Goal: Information Seeking & Learning: Learn about a topic

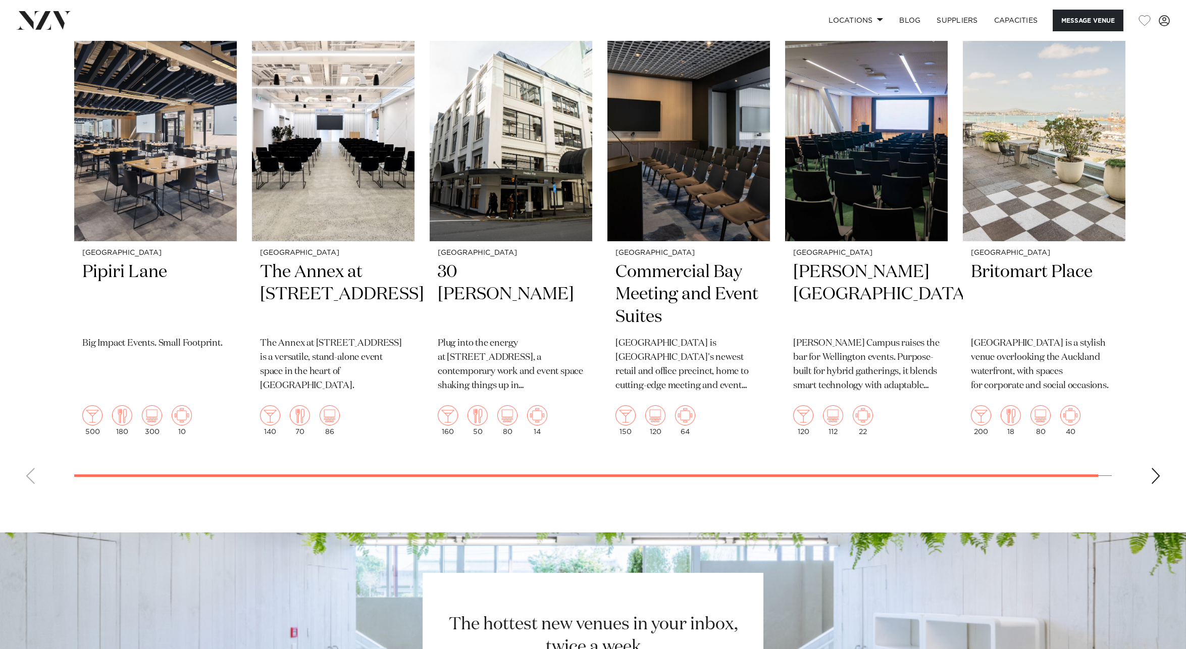
scroll to position [2408, 0]
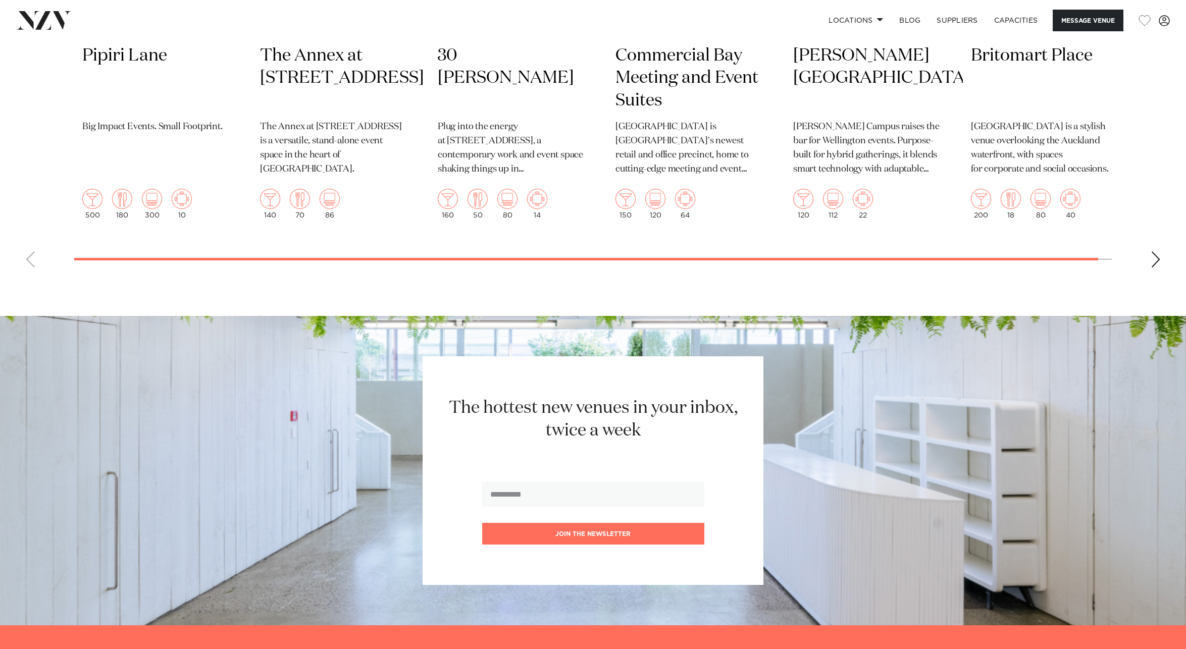
click at [1155, 263] on div "Next slide" at bounding box center [1156, 259] width 10 height 16
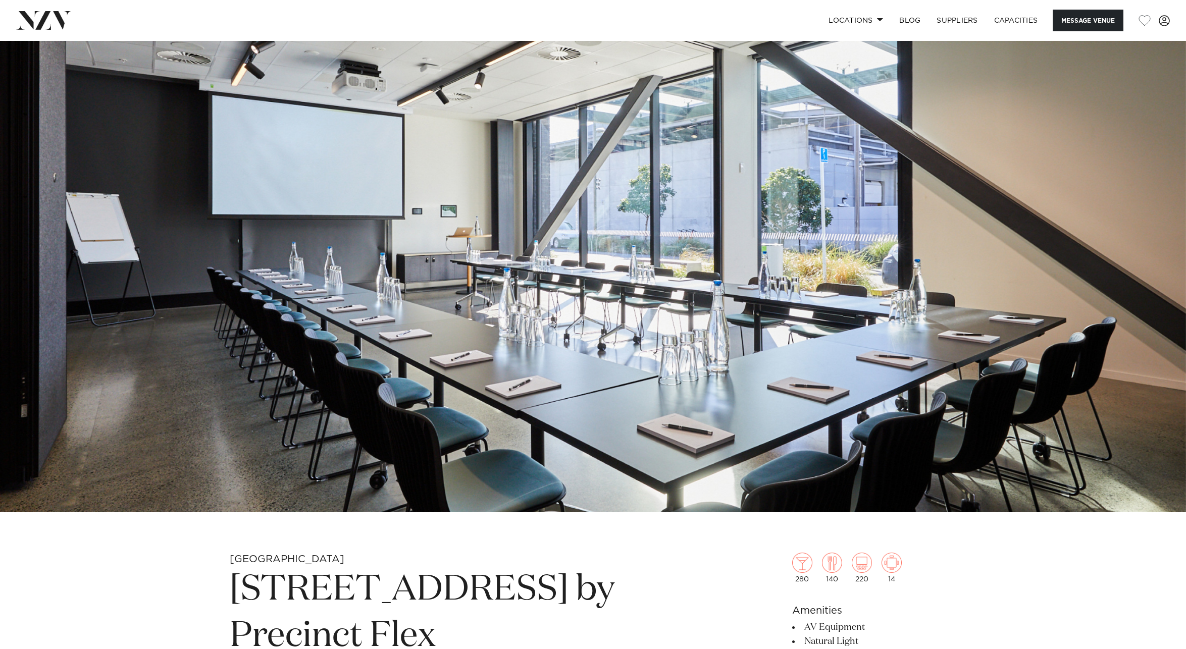
scroll to position [0, 0]
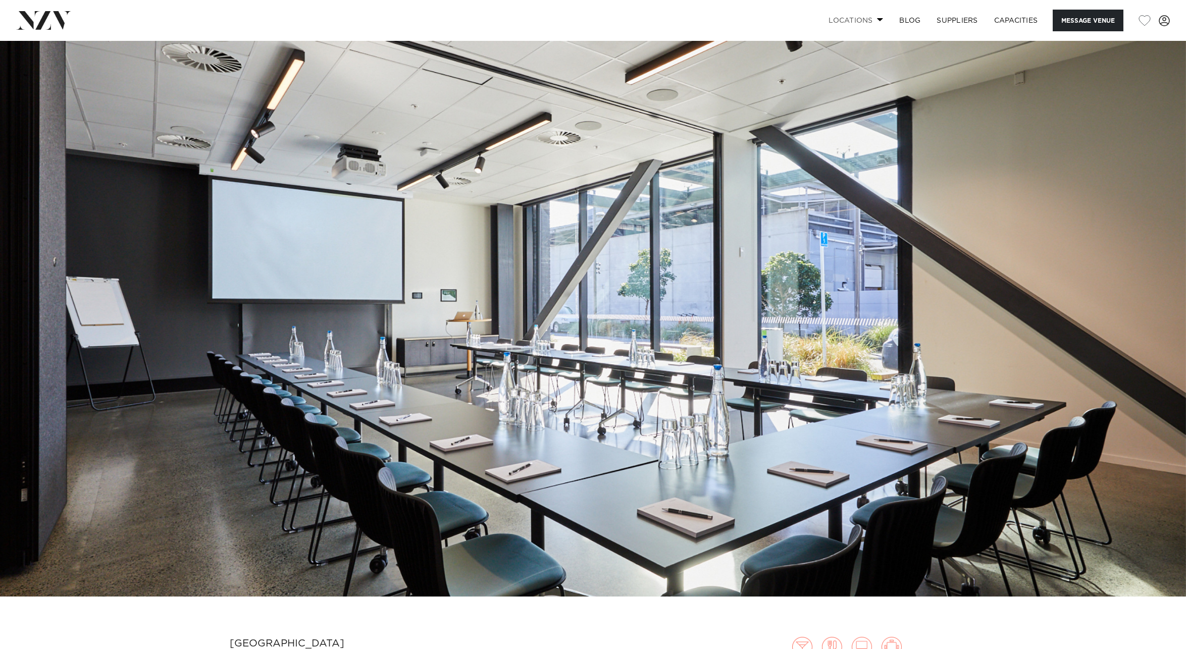
click at [851, 21] on link "Locations" at bounding box center [855, 21] width 71 height 22
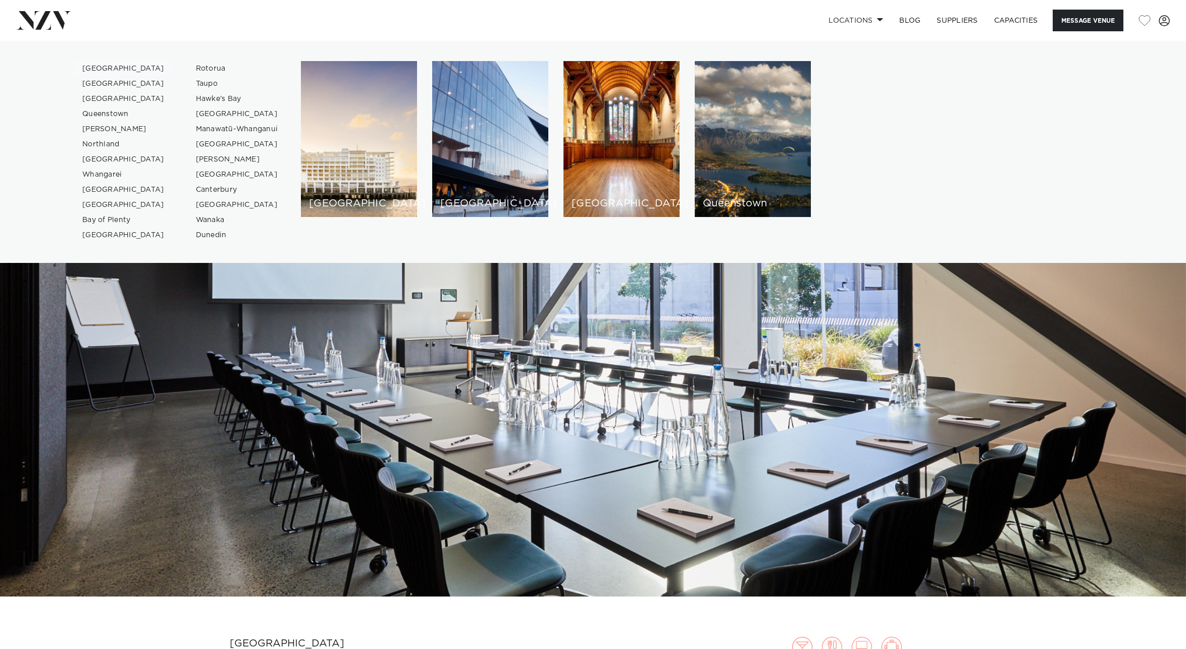
click at [94, 68] on link "[GEOGRAPHIC_DATA]" at bounding box center [123, 68] width 98 height 15
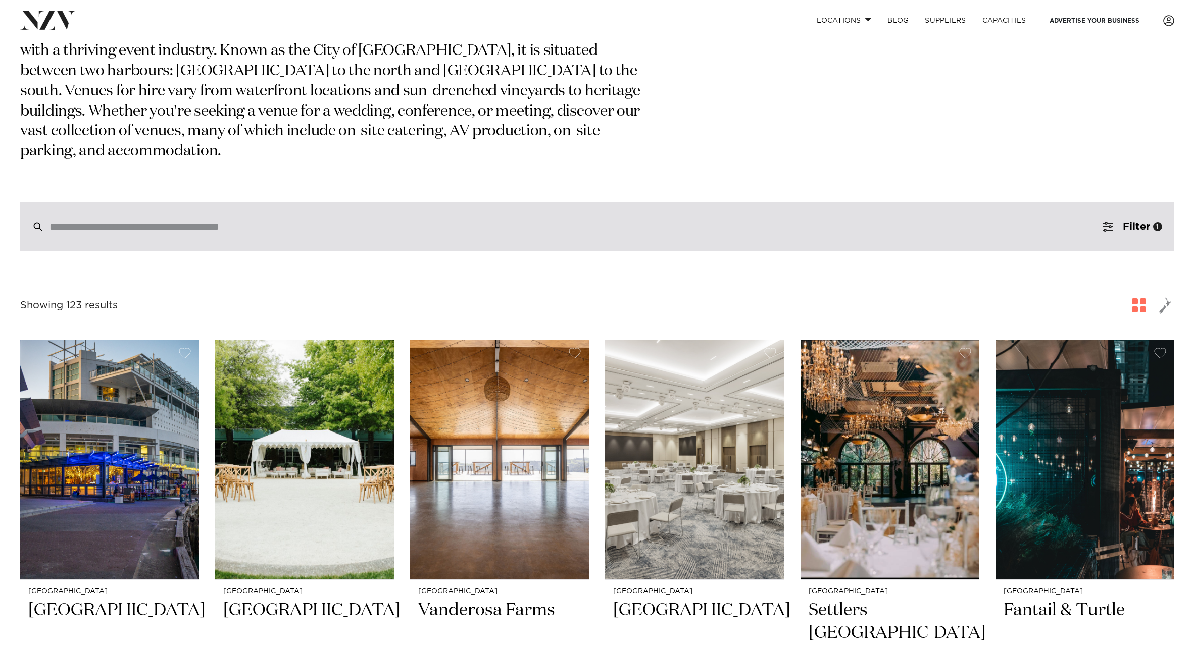
scroll to position [109, 0]
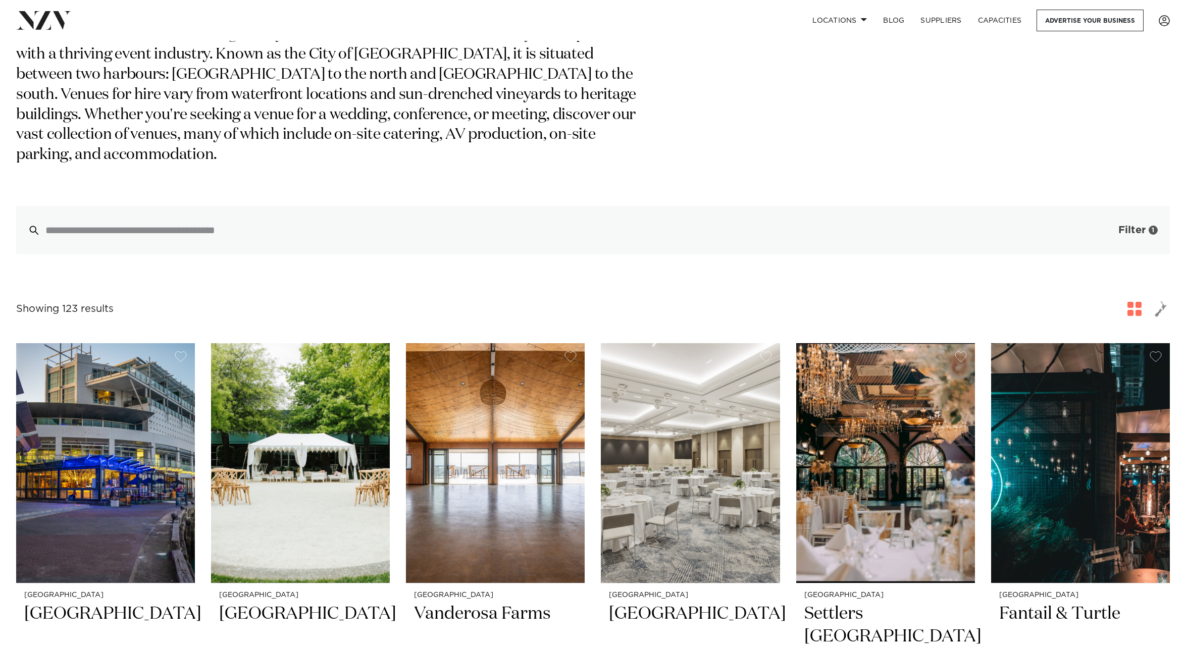
click at [1109, 220] on button "Filter 1" at bounding box center [1128, 230] width 84 height 48
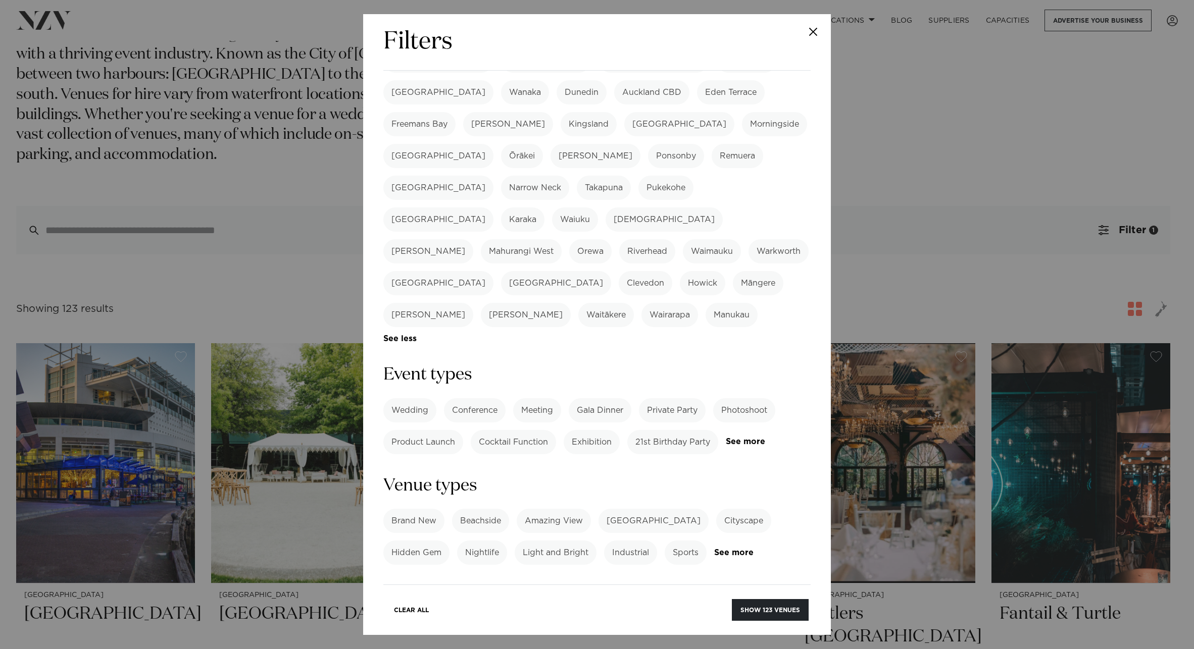
scroll to position [197, 0]
click at [475, 397] on label "Conference" at bounding box center [475, 409] width 62 height 24
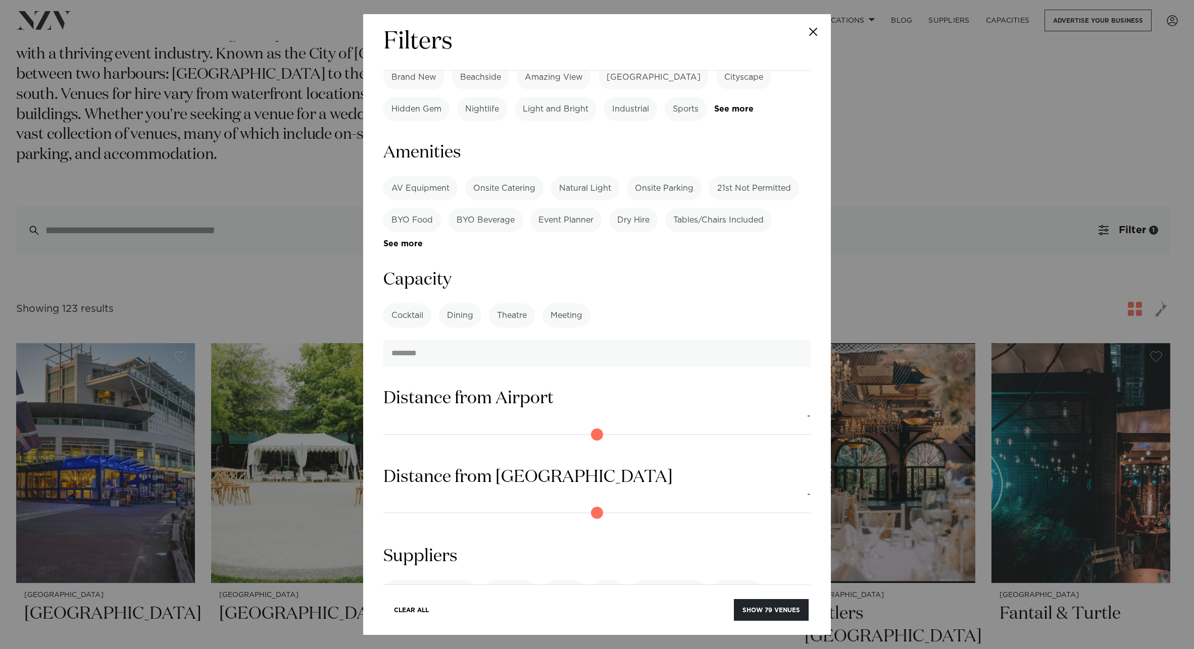
scroll to position [665, 0]
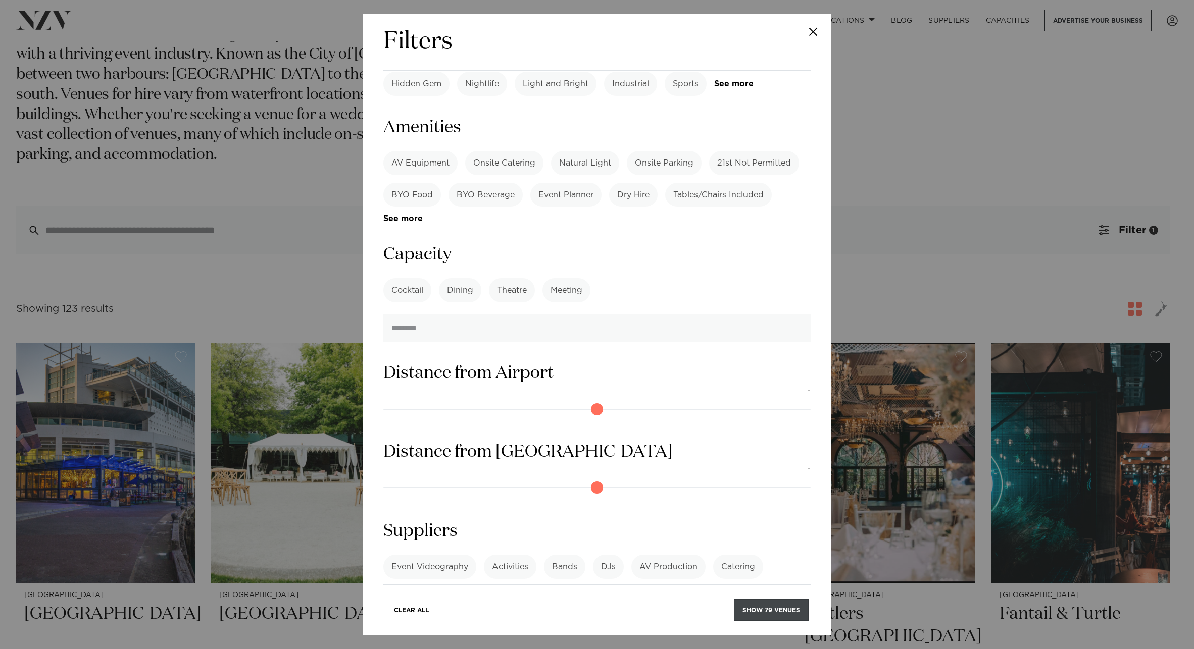
click at [752, 606] on button "Show 79 venues" at bounding box center [771, 610] width 75 height 22
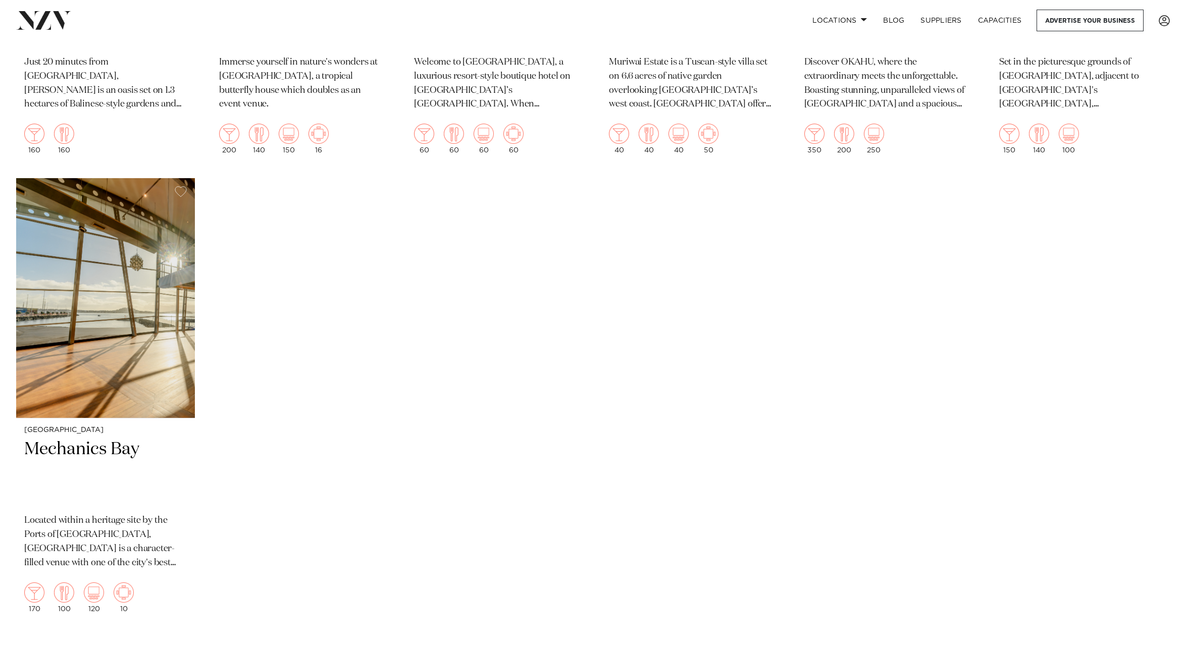
scroll to position [6264, 0]
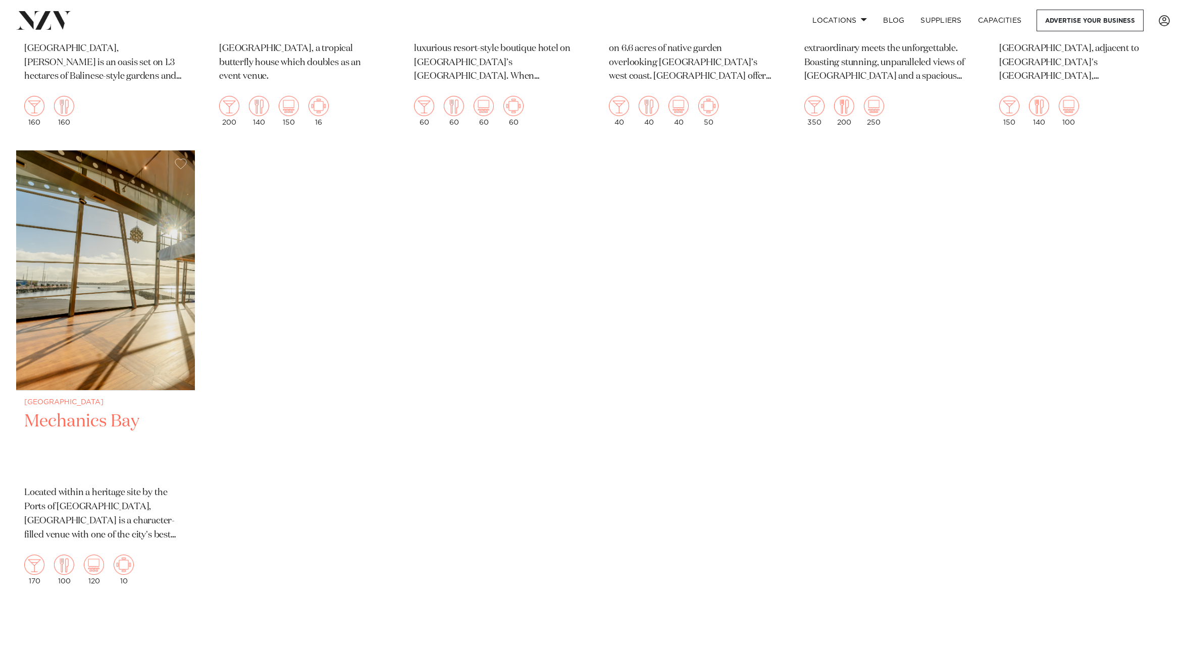
click at [121, 410] on h2 "Mechanics Bay" at bounding box center [105, 444] width 163 height 68
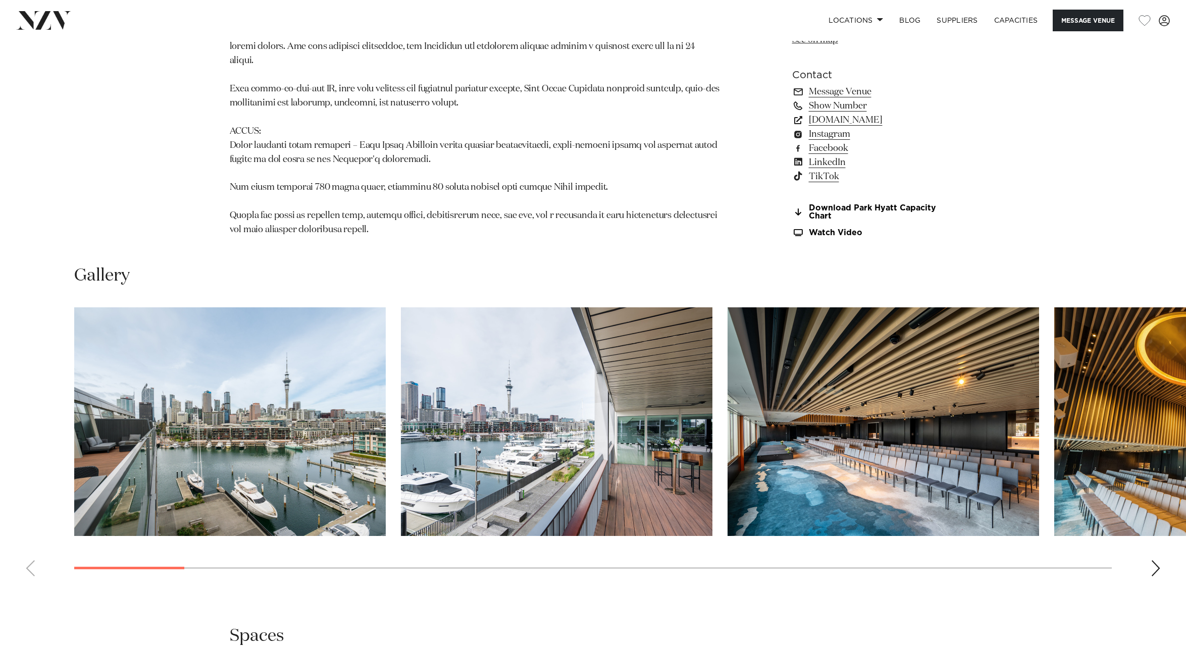
scroll to position [1079, 0]
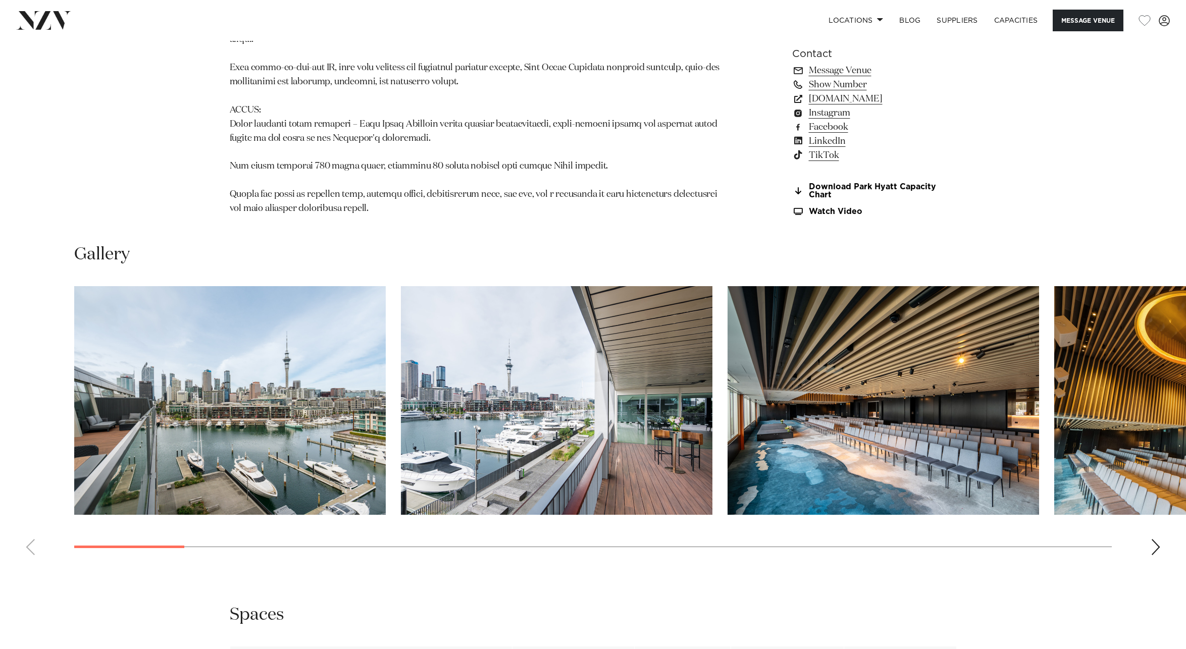
click at [1158, 539] on div "Next slide" at bounding box center [1156, 547] width 10 height 16
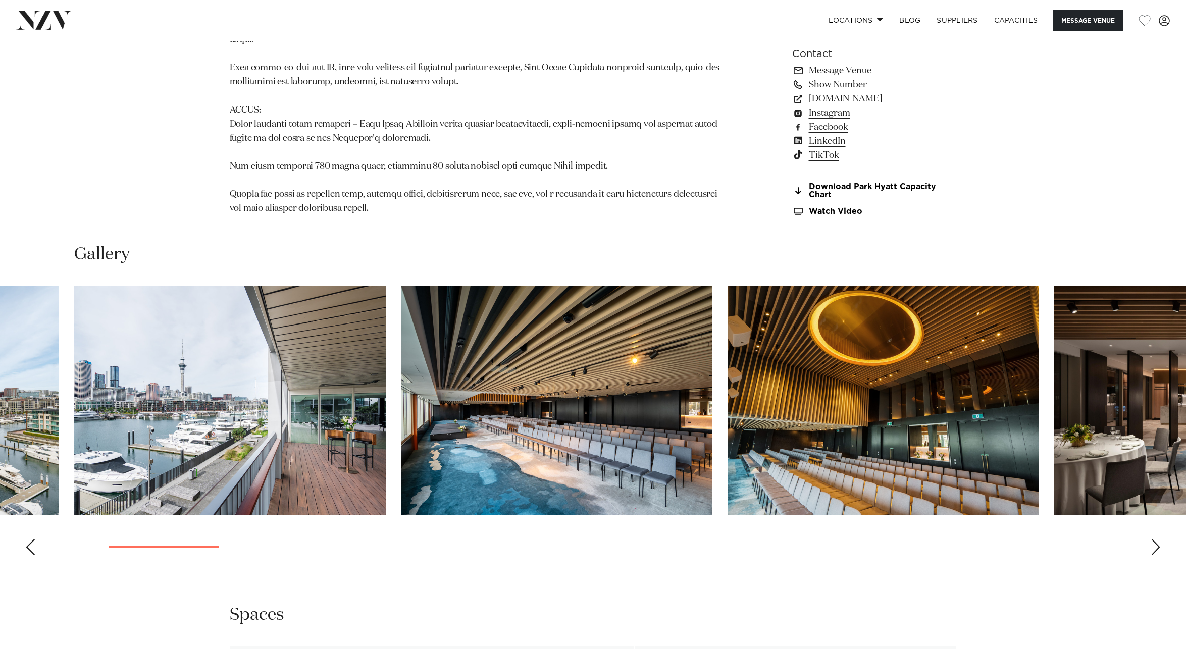
click at [1158, 539] on div "Next slide" at bounding box center [1156, 547] width 10 height 16
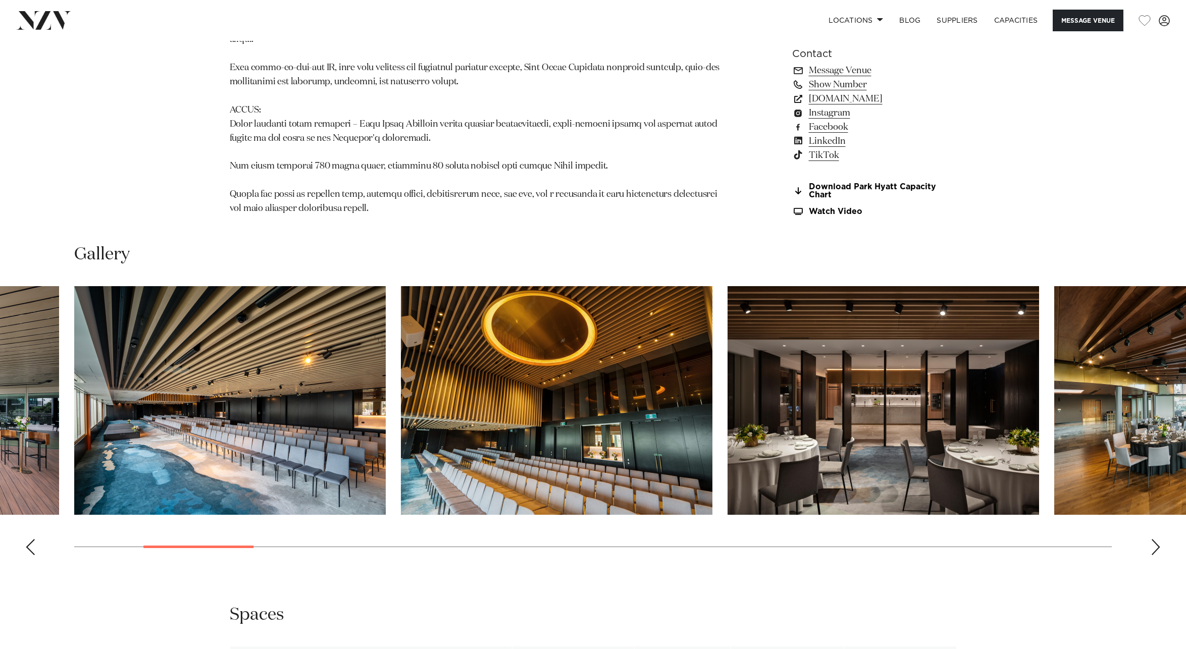
click at [1158, 539] on div "Next slide" at bounding box center [1156, 547] width 10 height 16
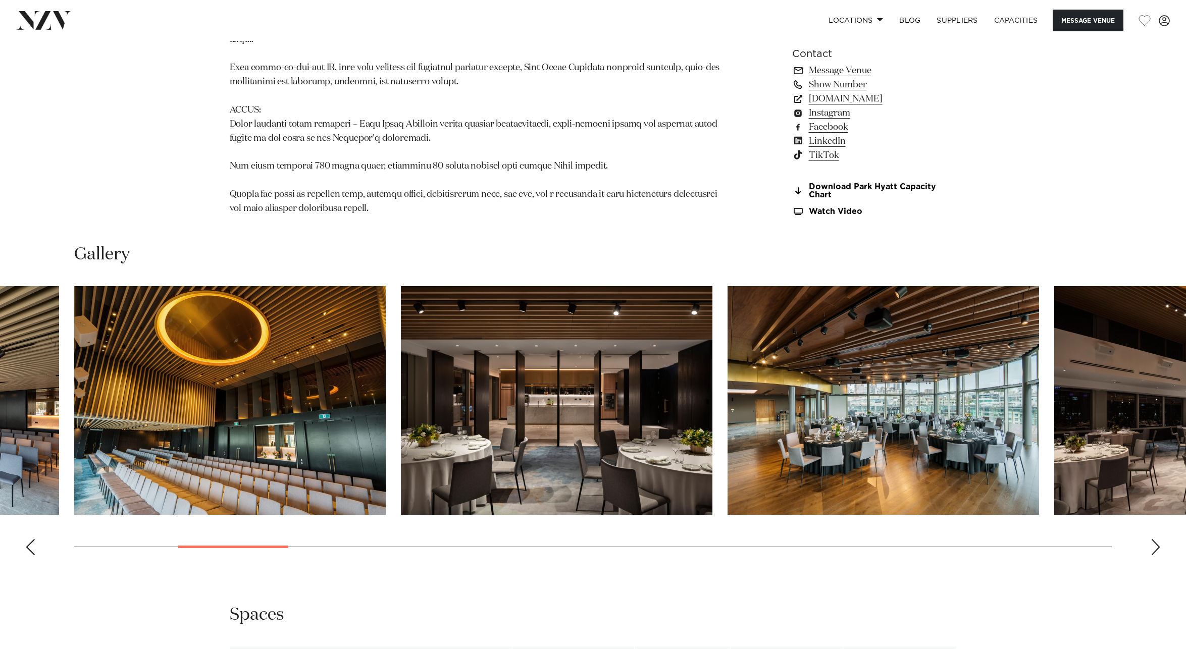
click at [1157, 539] on div "Next slide" at bounding box center [1156, 547] width 10 height 16
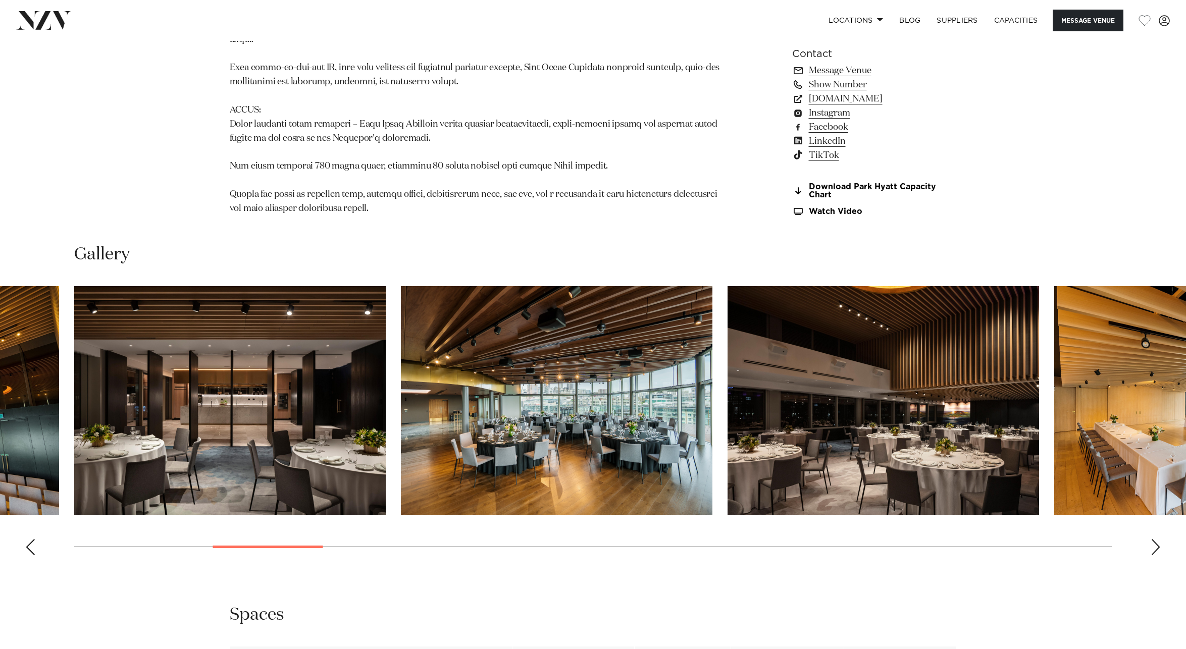
click at [1157, 539] on div "Next slide" at bounding box center [1156, 547] width 10 height 16
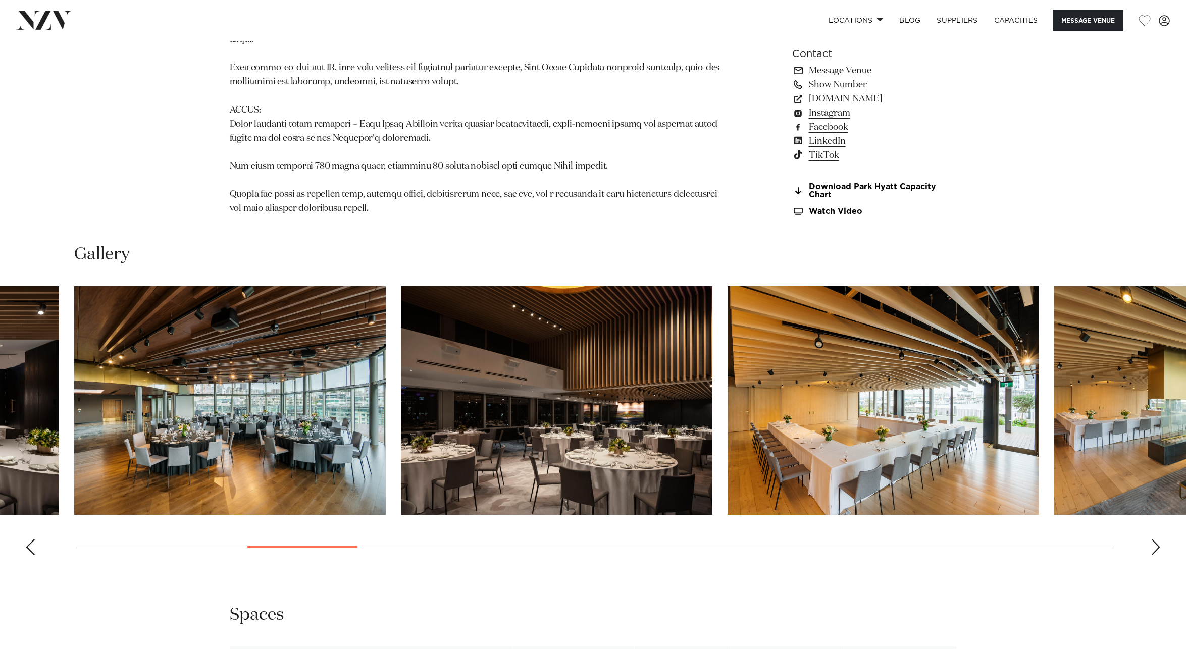
click at [1157, 539] on div "Next slide" at bounding box center [1156, 547] width 10 height 16
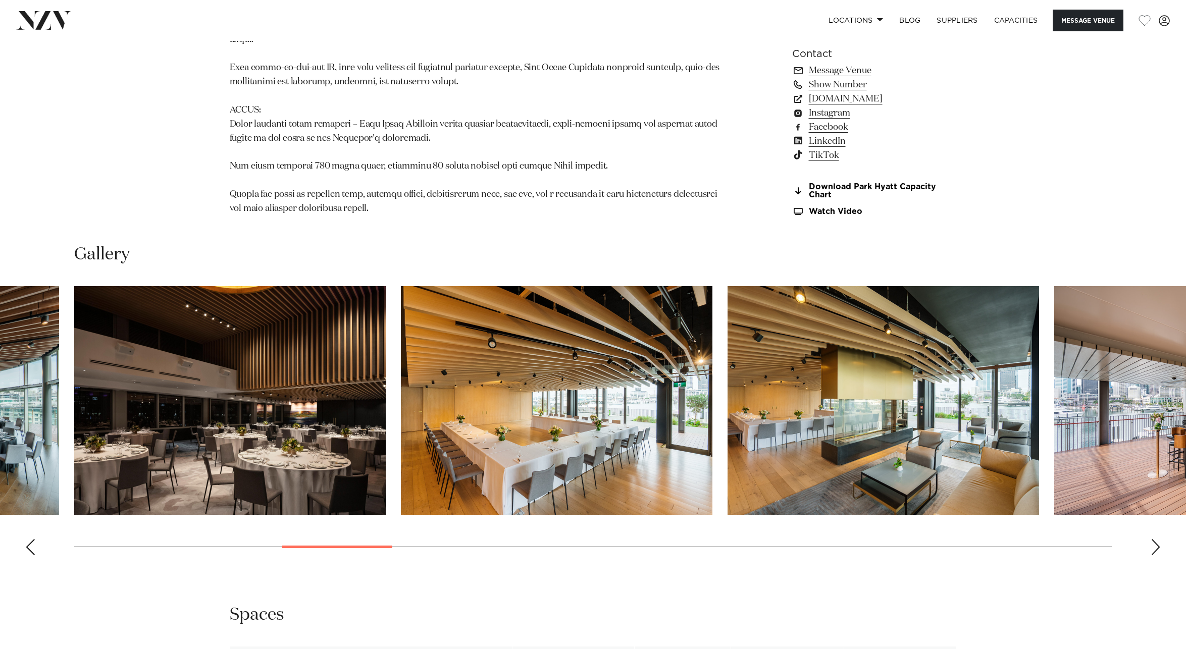
click at [1157, 539] on div "Next slide" at bounding box center [1156, 547] width 10 height 16
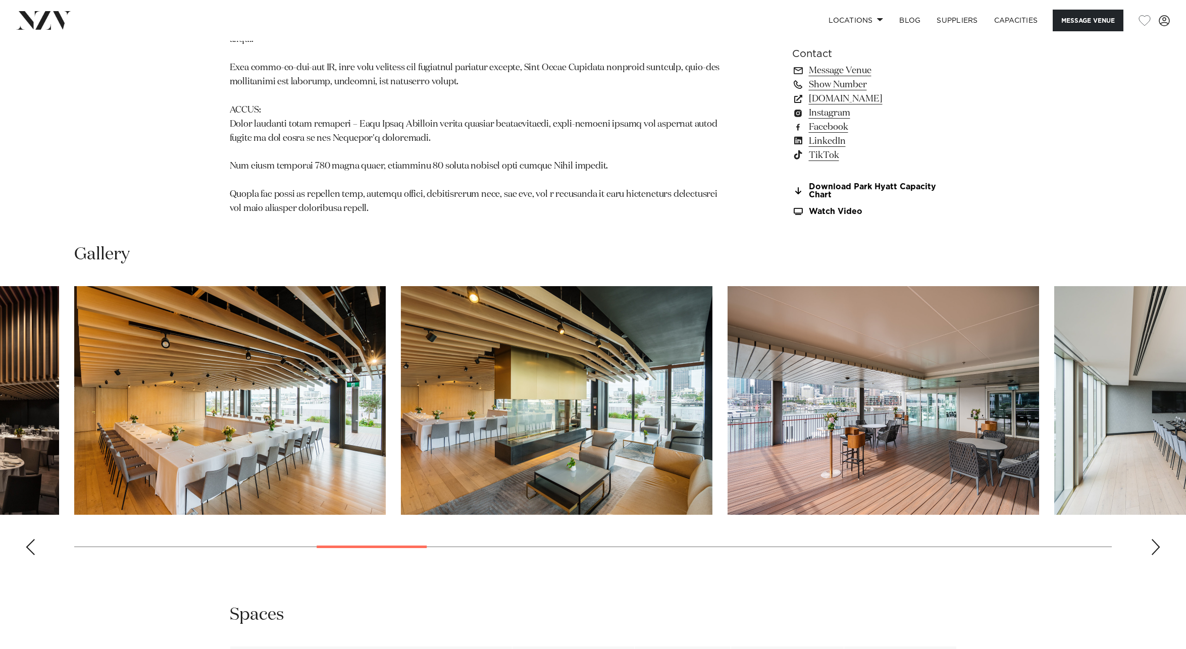
click at [1157, 539] on div "Next slide" at bounding box center [1156, 547] width 10 height 16
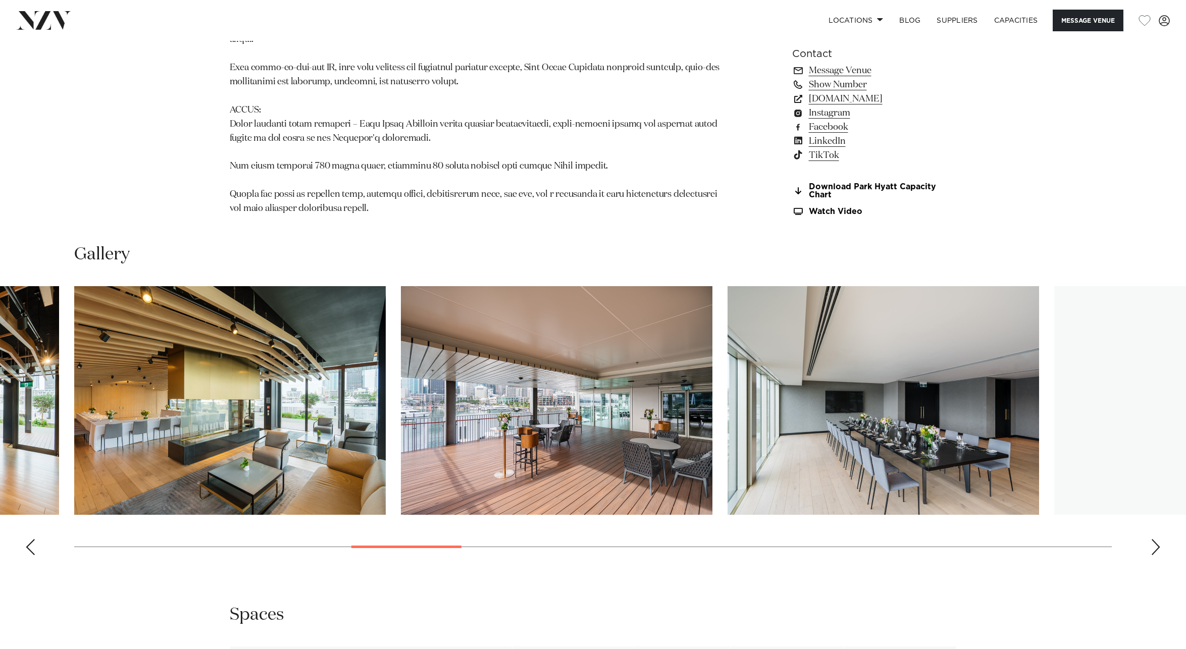
click at [1157, 539] on div "Next slide" at bounding box center [1156, 547] width 10 height 16
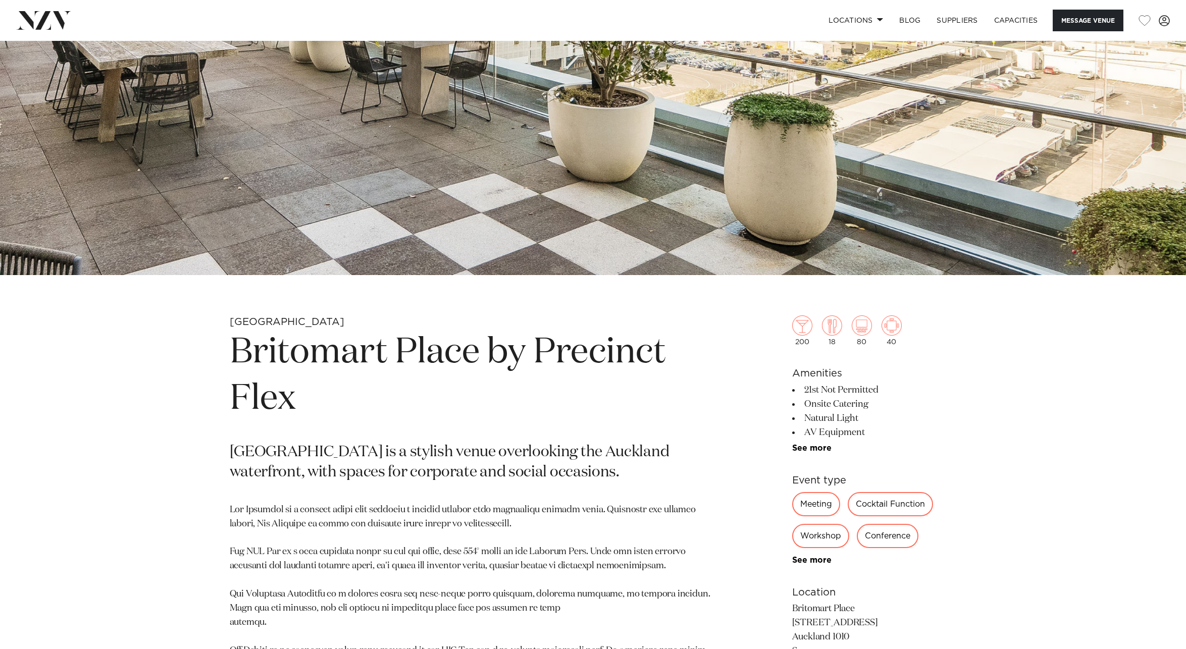
scroll to position [324, 0]
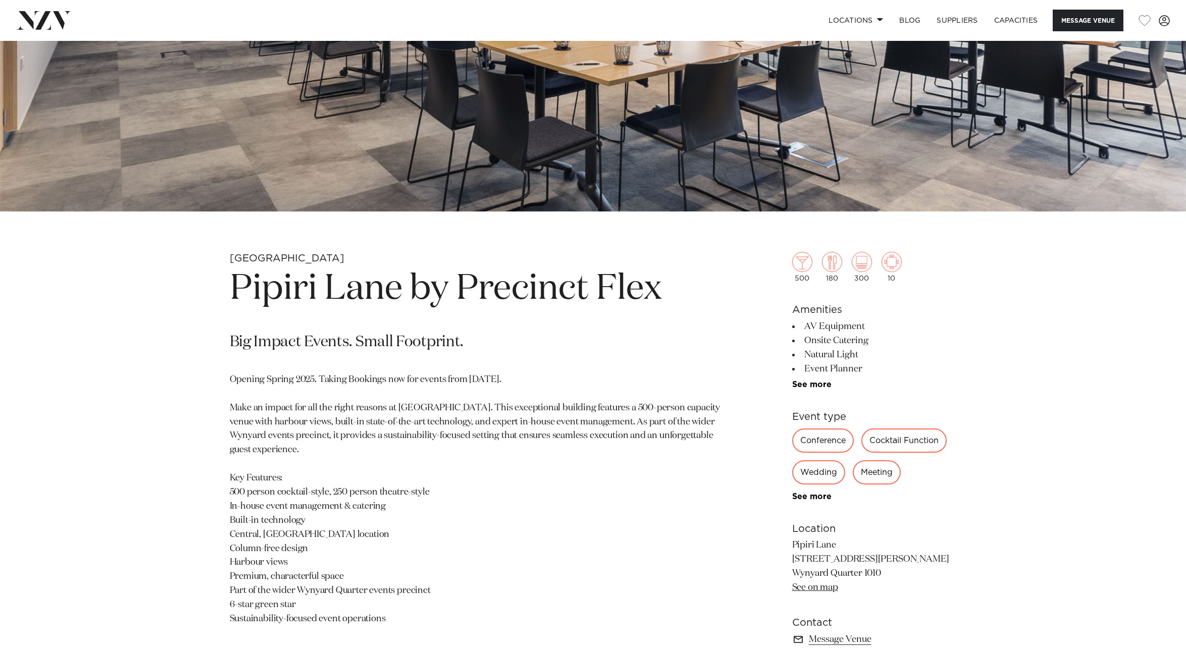
scroll to position [459, 0]
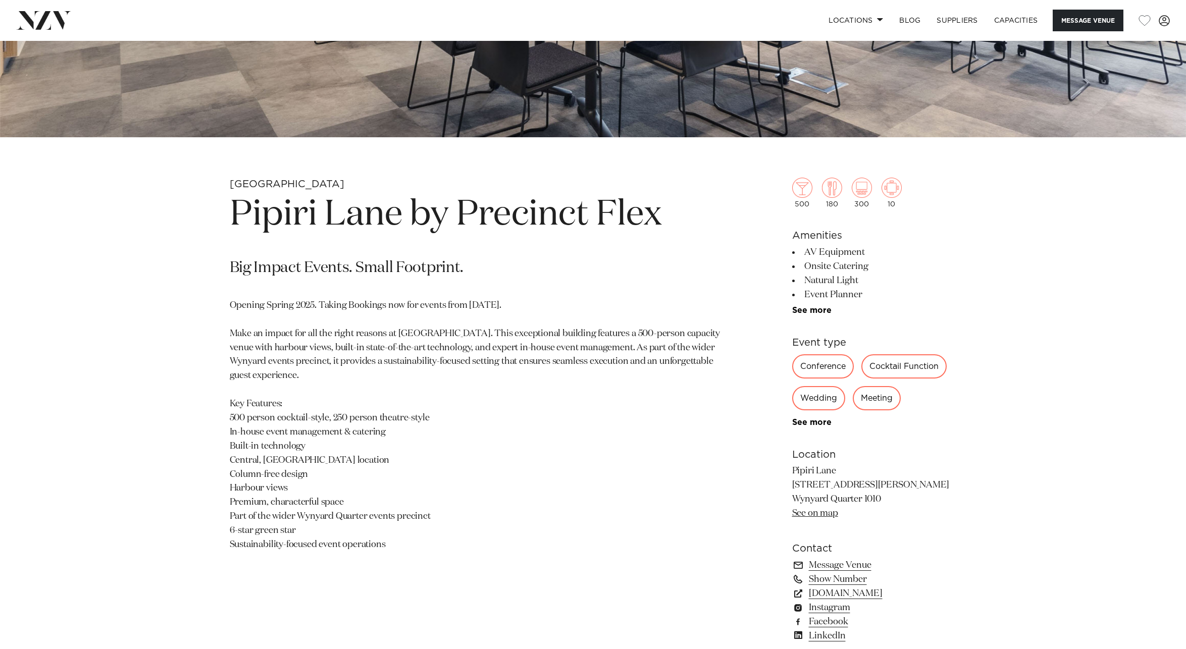
drag, startPoint x: 792, startPoint y: 493, endPoint x: 881, endPoint y: 499, distance: 89.1
click at [881, 499] on p "Pipiri Lane [STREET_ADDRESS][PERSON_NAME] [GEOGRAPHIC_DATA] See on map" at bounding box center [874, 492] width 165 height 57
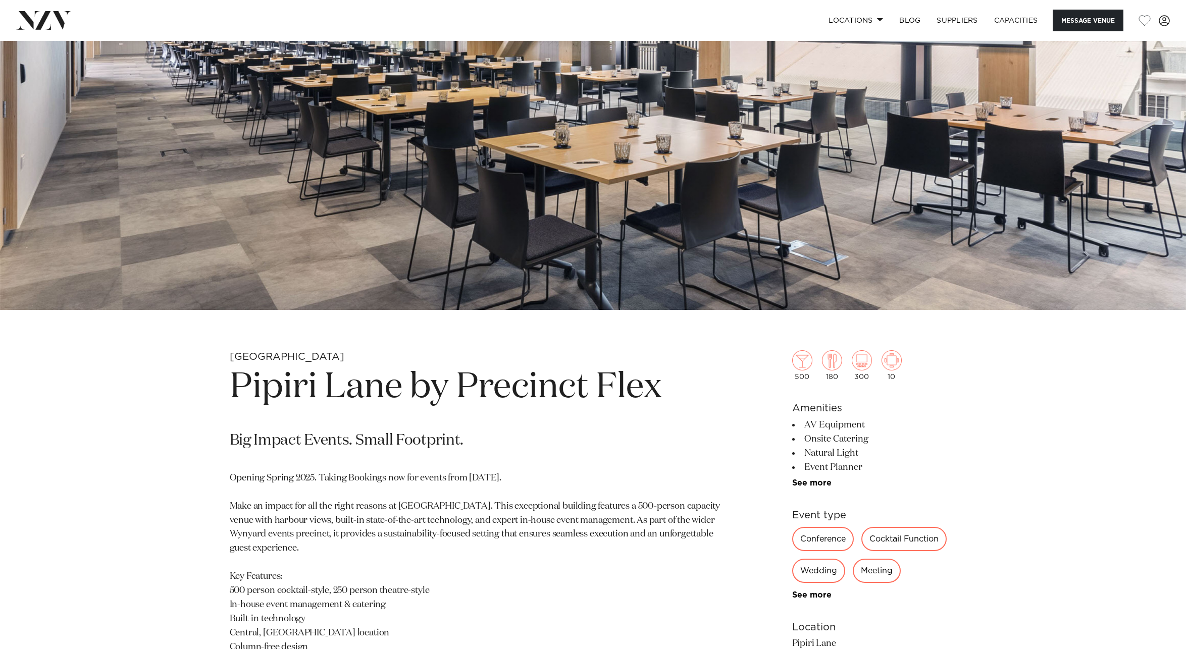
scroll to position [342, 0]
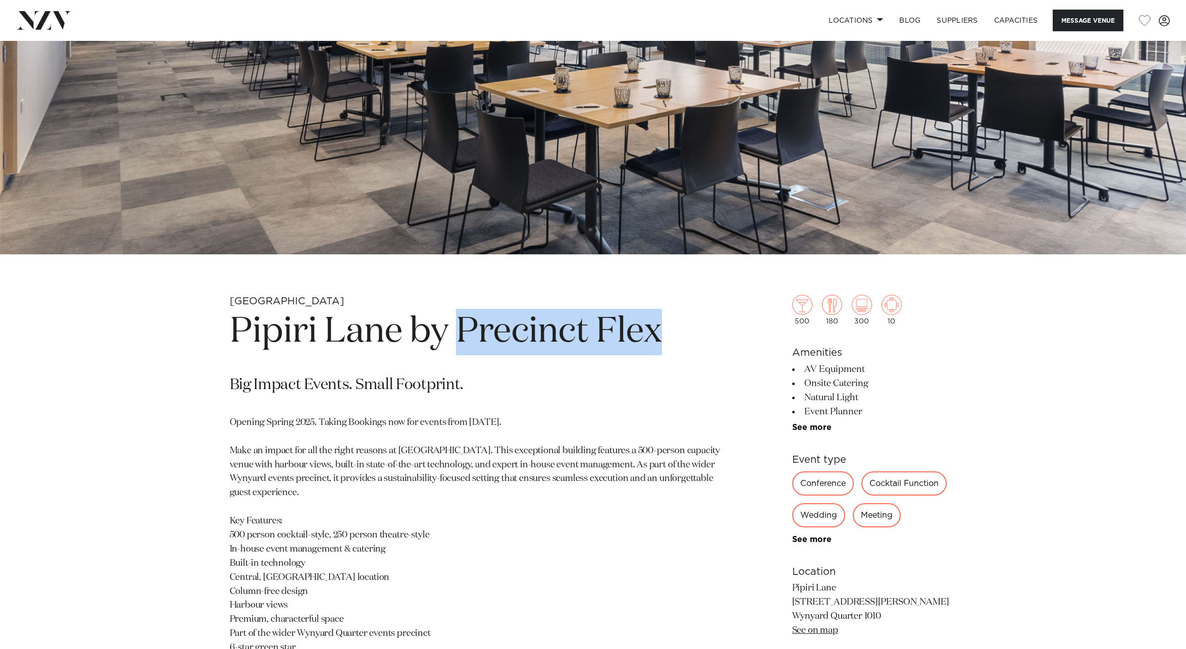
drag, startPoint x: 462, startPoint y: 341, endPoint x: 670, endPoint y: 344, distance: 208.5
click at [670, 344] on h1 "Pipiri Lane by Precinct Flex" at bounding box center [475, 332] width 491 height 46
copy h1 "Precinct Flex"
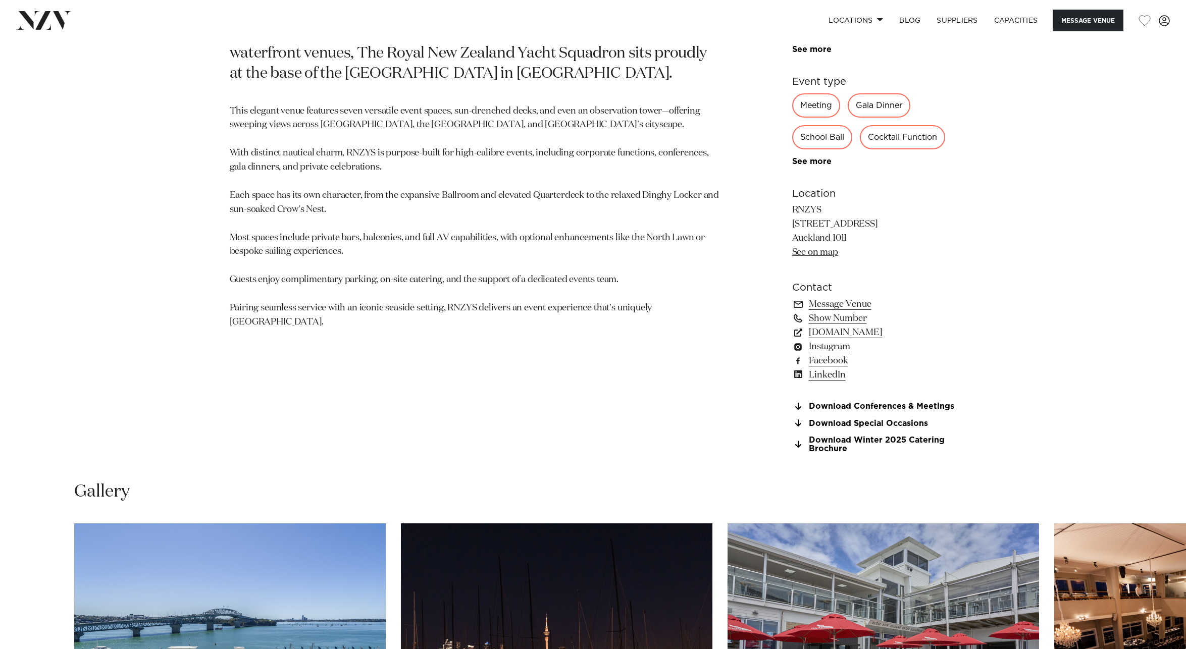
scroll to position [1053, 0]
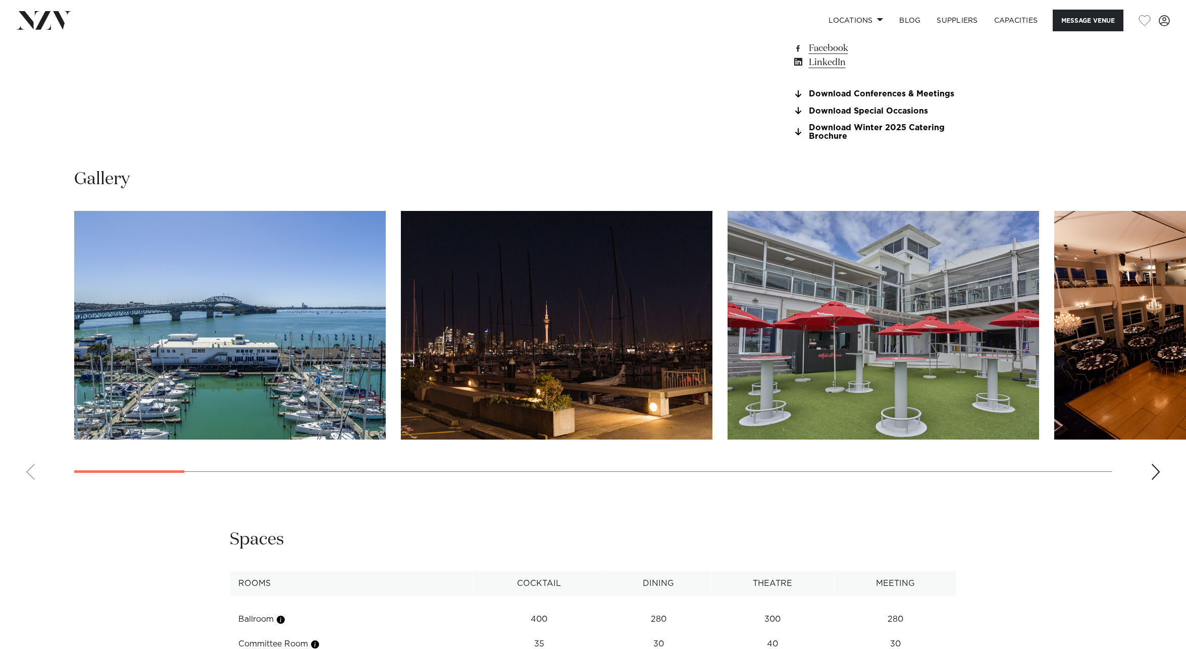
click at [1156, 475] on div "Next slide" at bounding box center [1156, 472] width 10 height 16
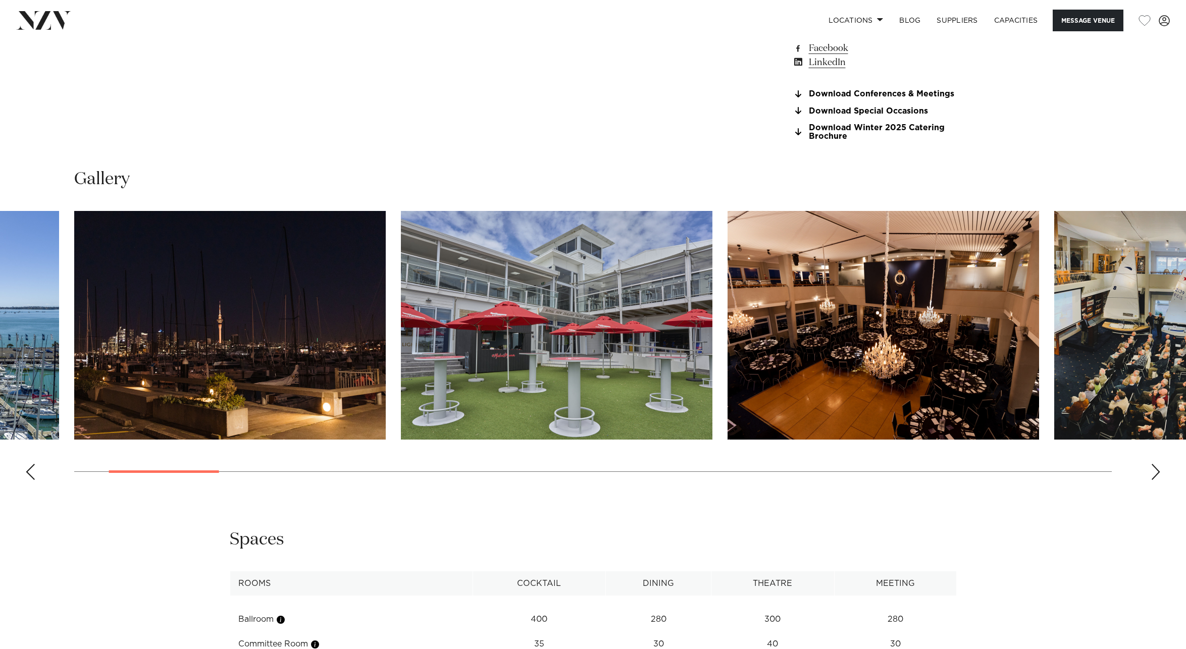
click at [1156, 475] on div "Next slide" at bounding box center [1156, 472] width 10 height 16
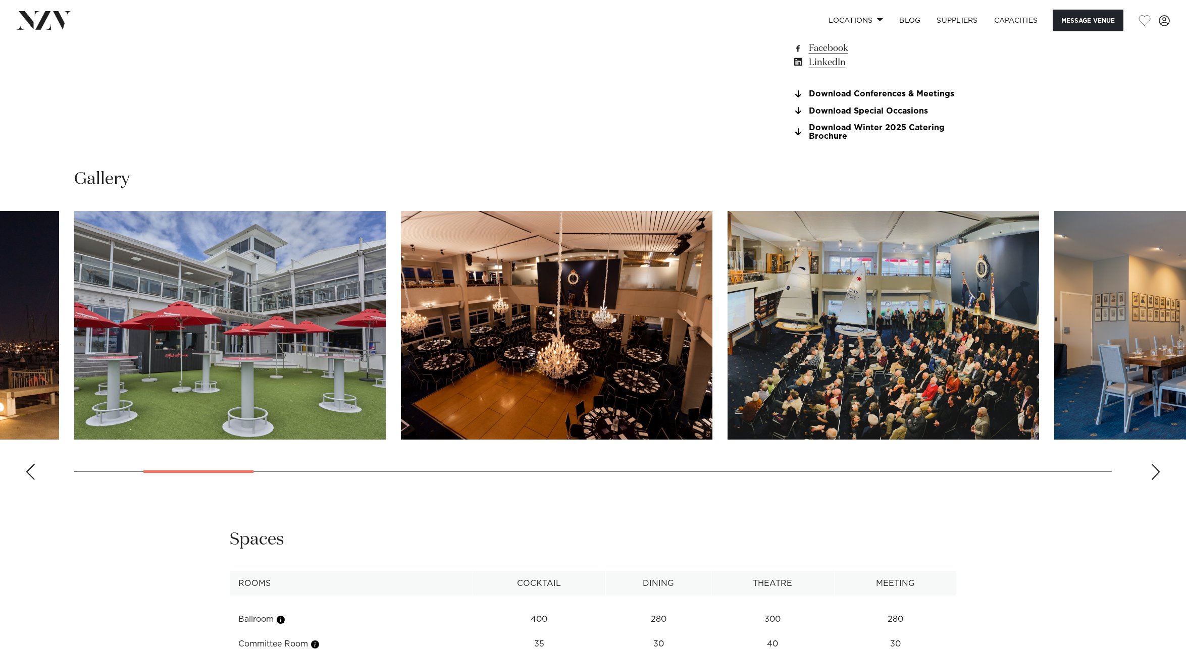
click at [1157, 476] on div "Next slide" at bounding box center [1156, 472] width 10 height 16
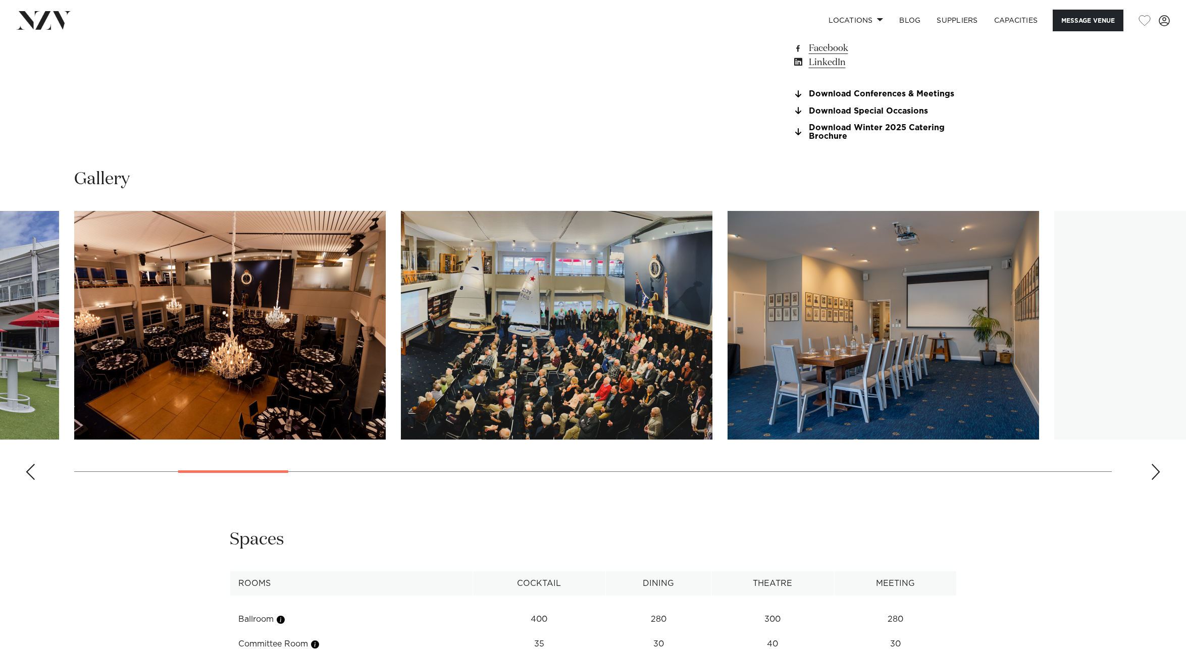
click at [1157, 476] on div "Next slide" at bounding box center [1156, 472] width 10 height 16
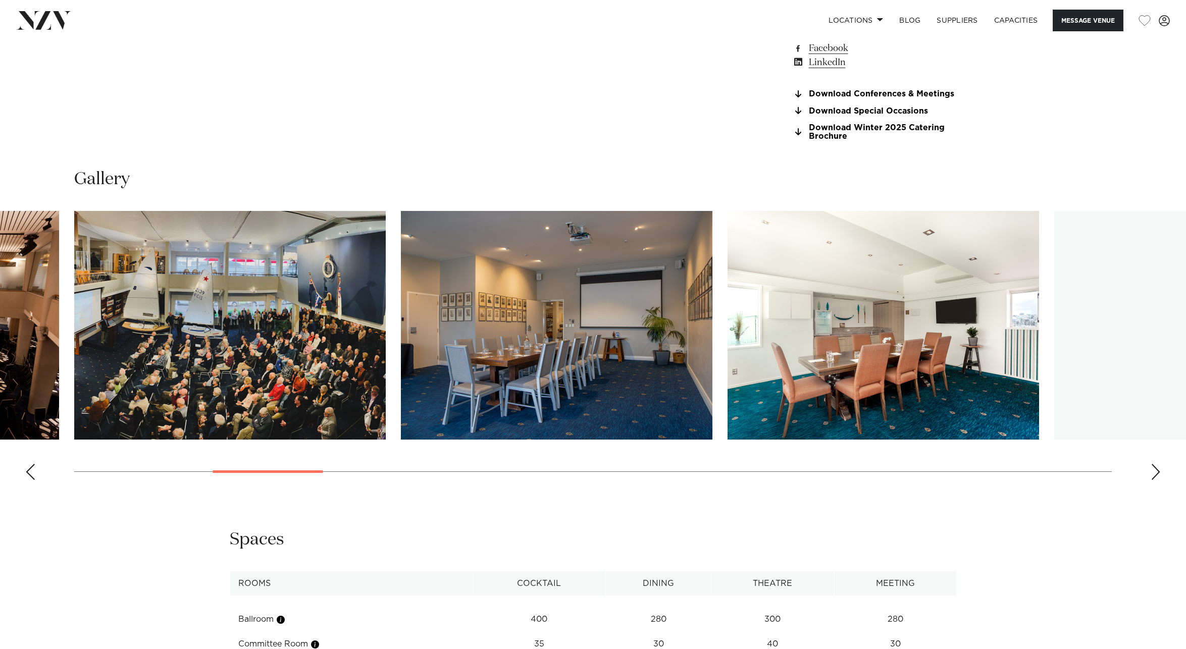
click at [1157, 476] on div "Next slide" at bounding box center [1156, 472] width 10 height 16
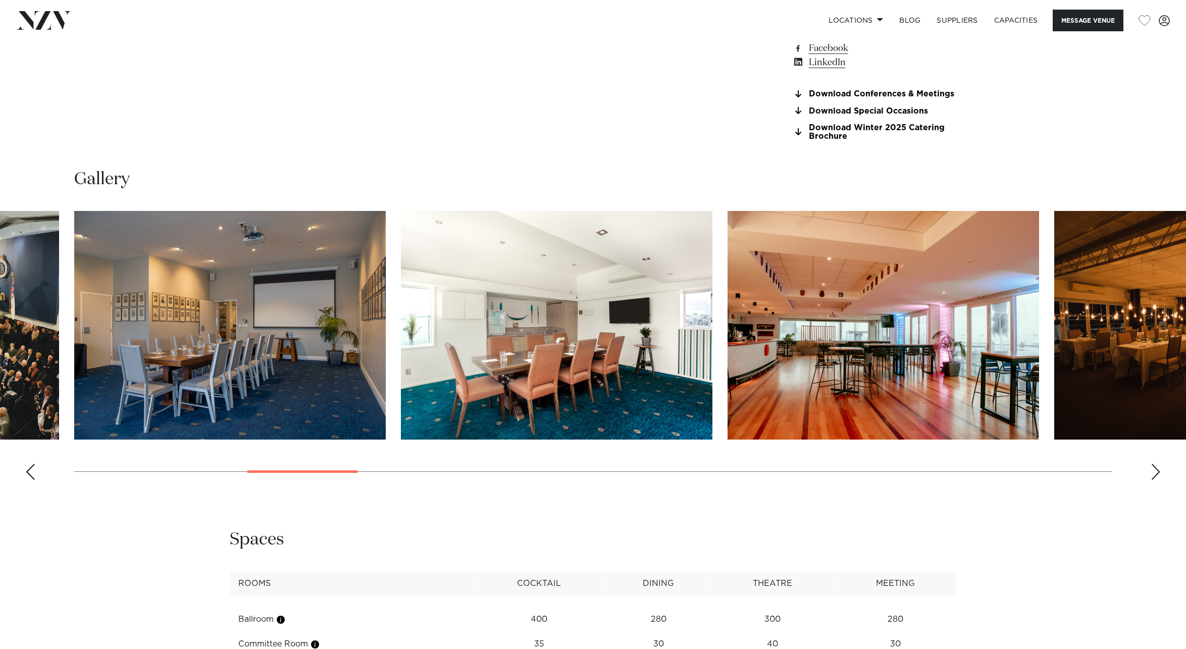
click at [1157, 476] on div "Next slide" at bounding box center [1156, 472] width 10 height 16
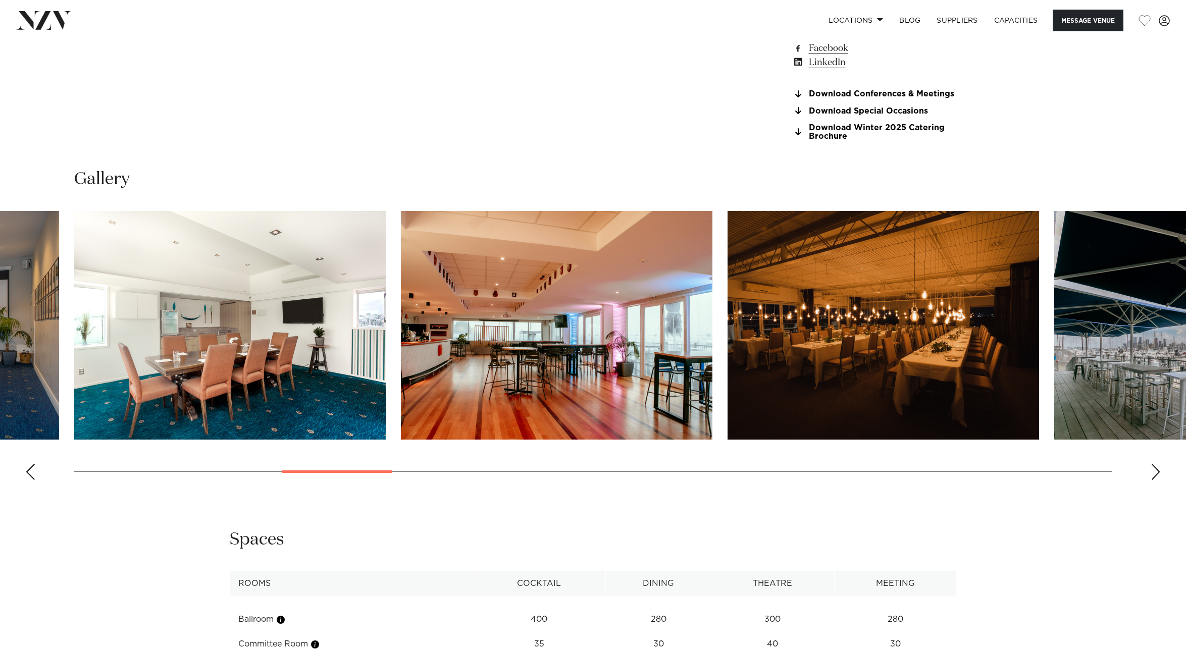
click at [1157, 476] on div "Next slide" at bounding box center [1156, 472] width 10 height 16
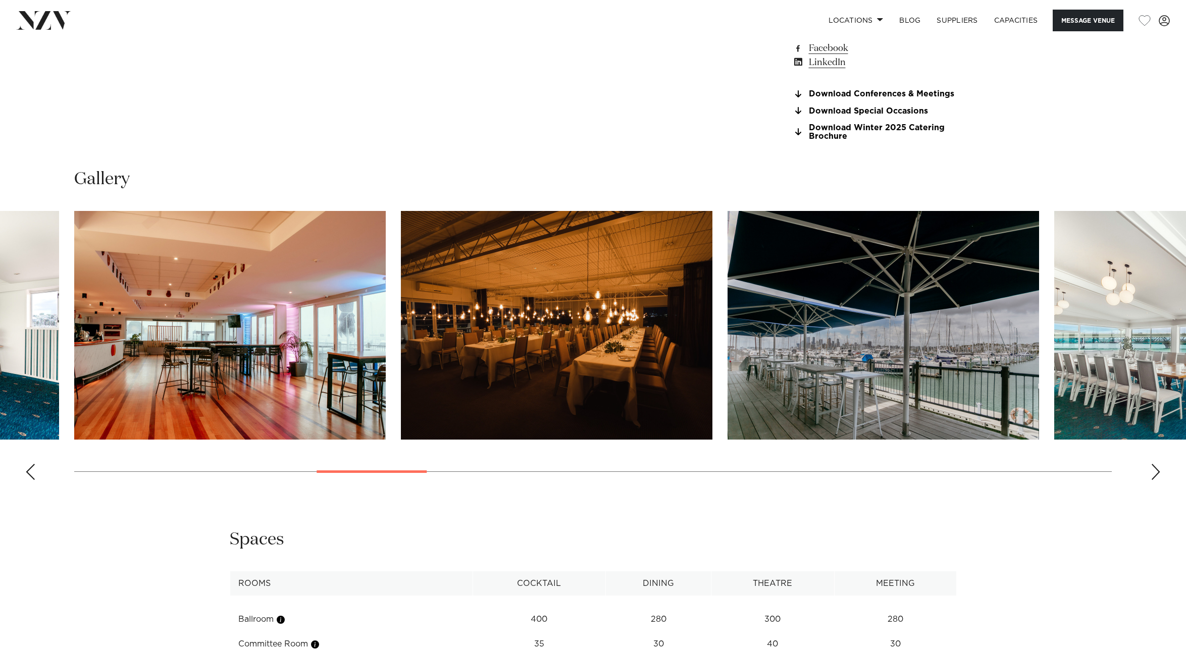
click at [1157, 476] on div "Next slide" at bounding box center [1156, 472] width 10 height 16
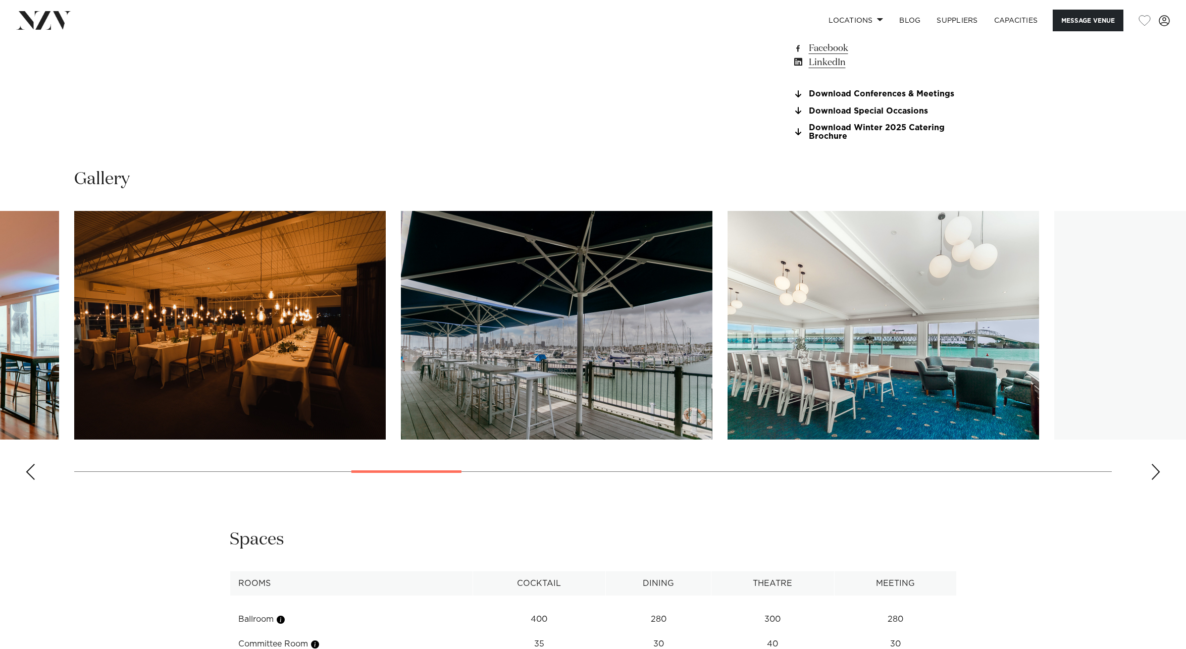
click at [1157, 476] on div "Next slide" at bounding box center [1156, 472] width 10 height 16
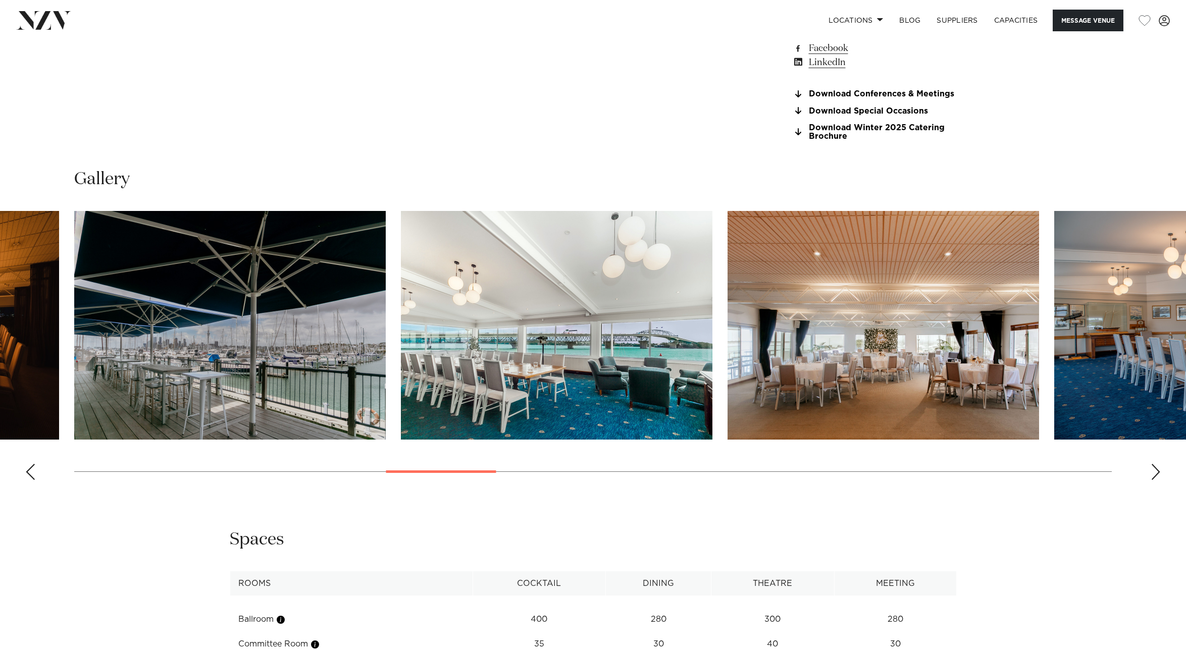
click at [1157, 476] on div "Next slide" at bounding box center [1156, 472] width 10 height 16
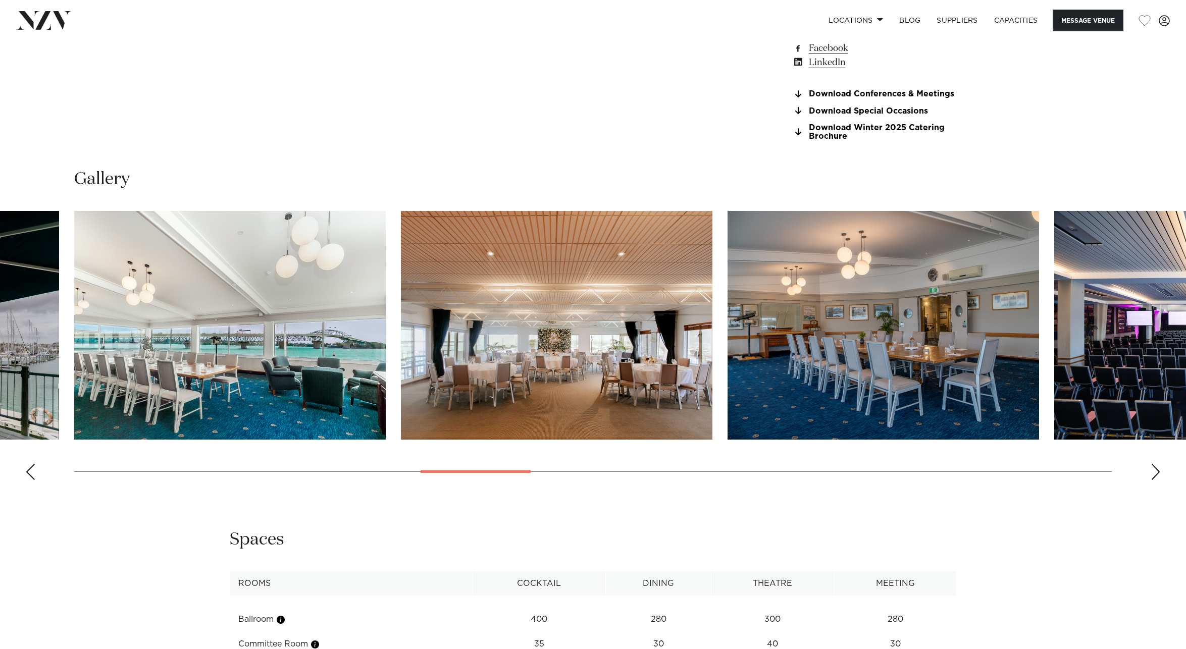
click at [1154, 476] on div "Next slide" at bounding box center [1156, 472] width 10 height 16
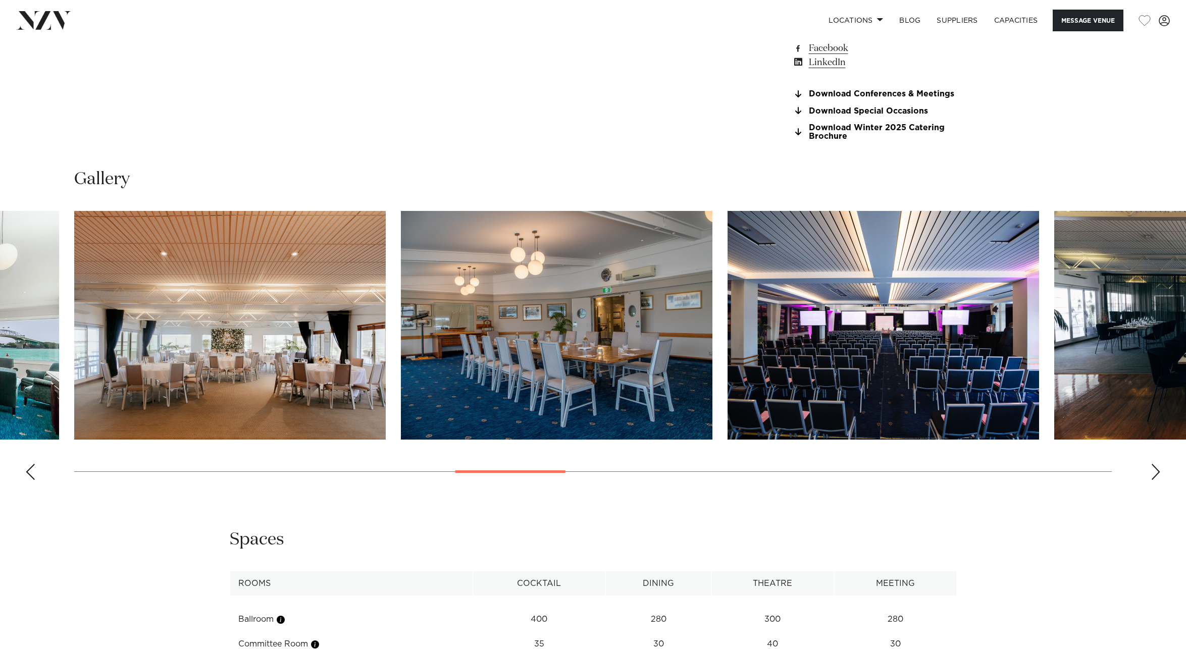
click at [1154, 477] on div "Next slide" at bounding box center [1156, 472] width 10 height 16
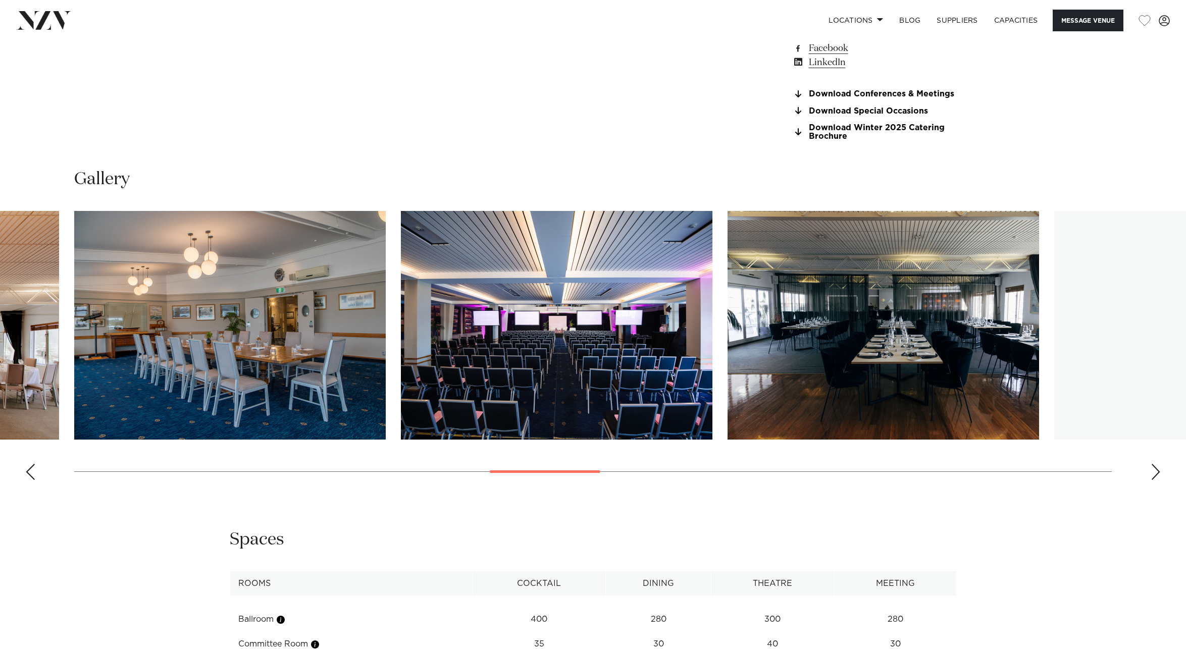
click at [1154, 478] on div "Next slide" at bounding box center [1156, 472] width 10 height 16
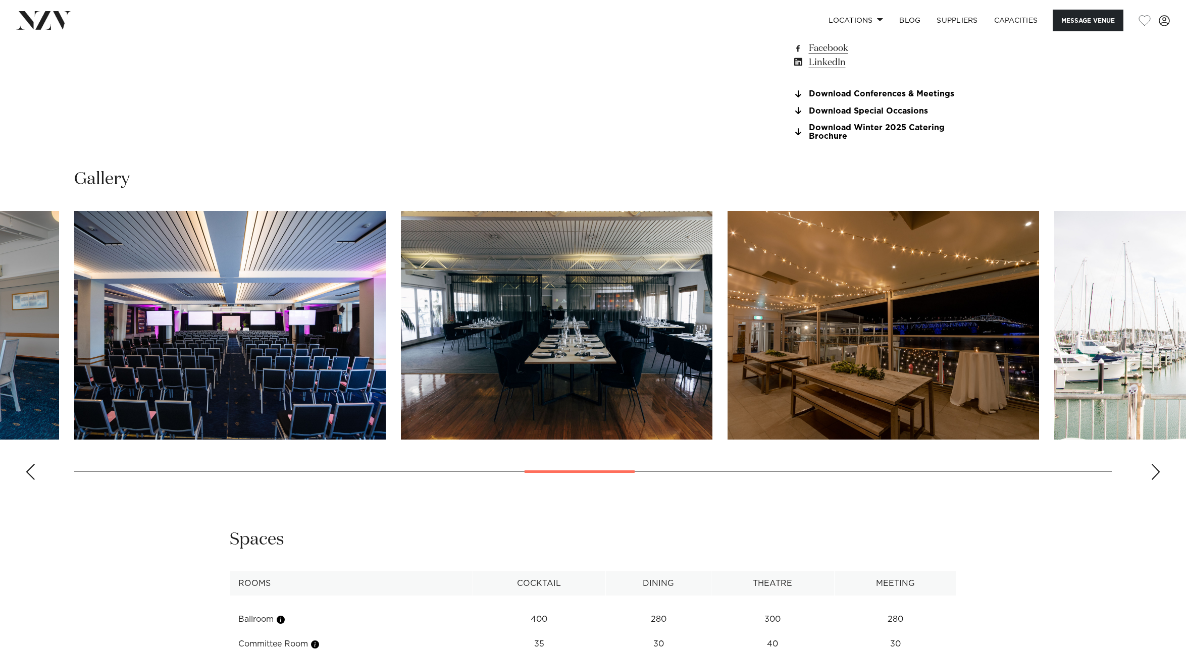
click at [1154, 478] on div "Next slide" at bounding box center [1156, 472] width 10 height 16
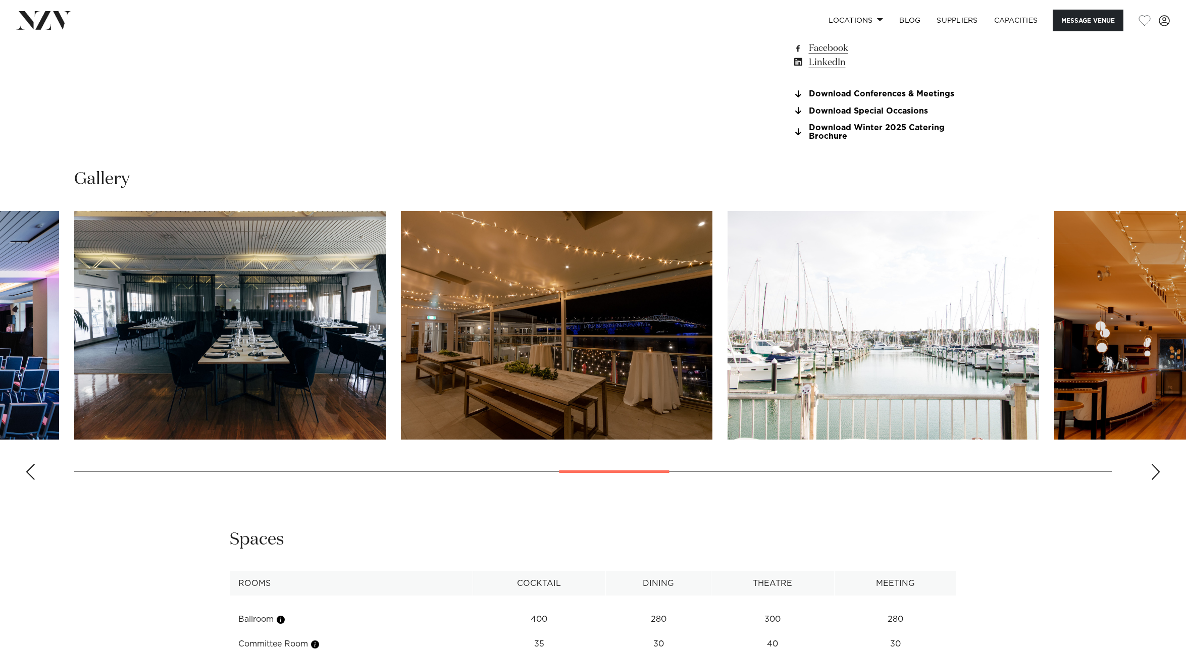
click at [1154, 478] on div "Next slide" at bounding box center [1156, 472] width 10 height 16
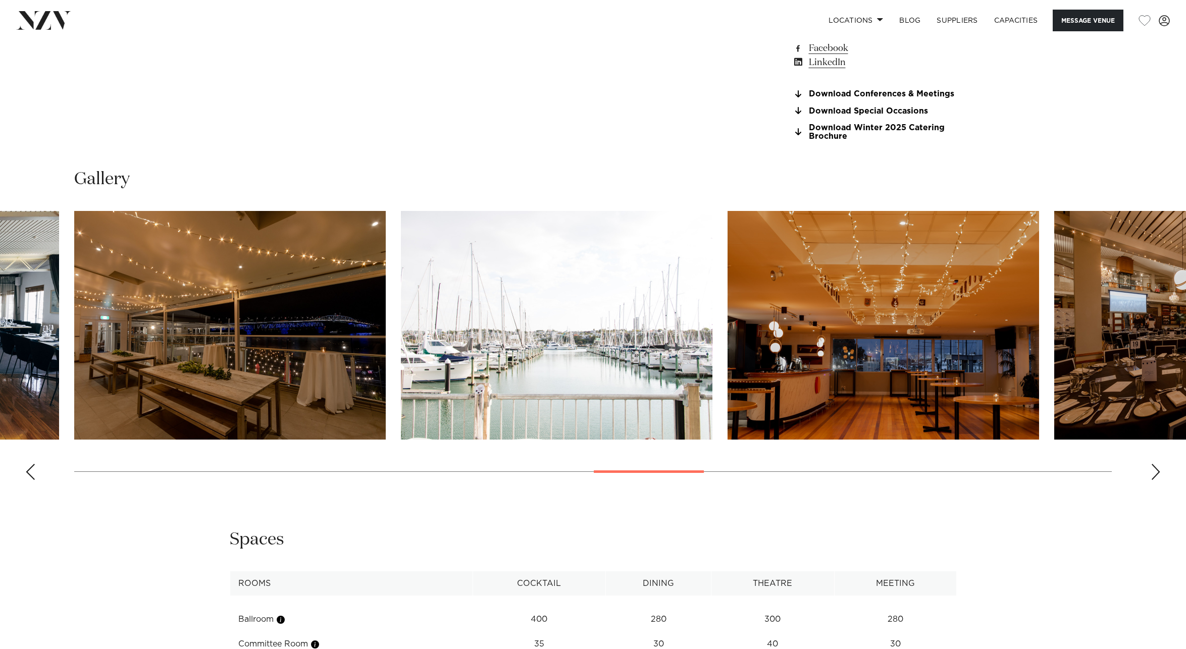
click at [1154, 478] on div "Next slide" at bounding box center [1156, 472] width 10 height 16
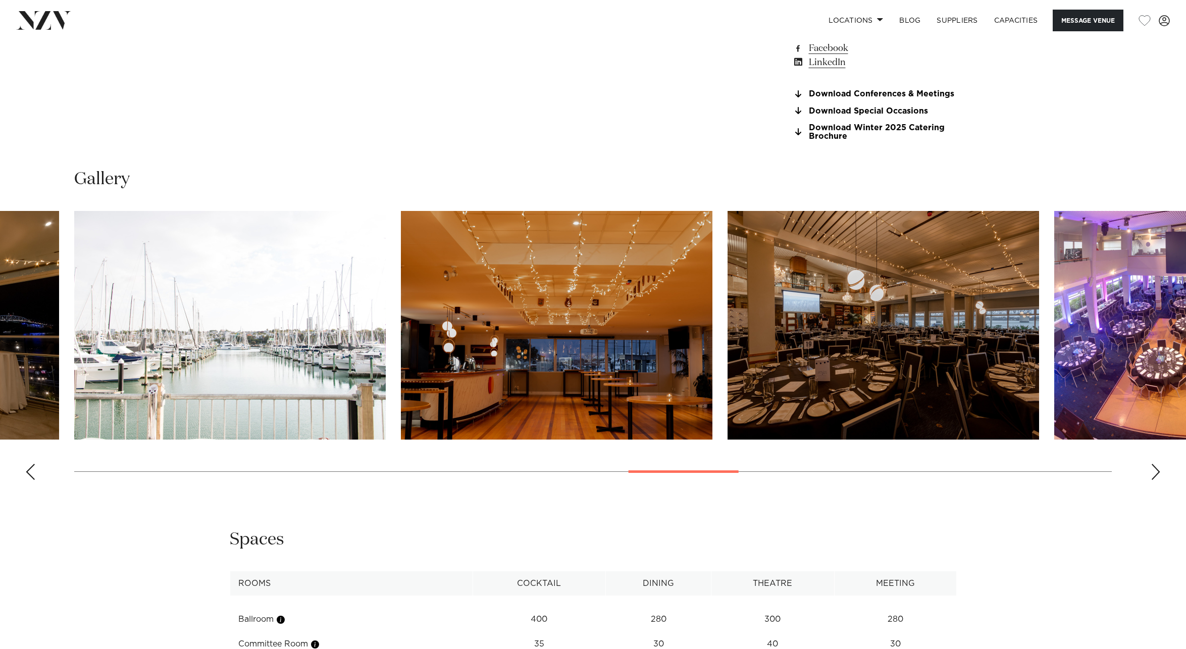
click at [1154, 478] on div "Next slide" at bounding box center [1156, 472] width 10 height 16
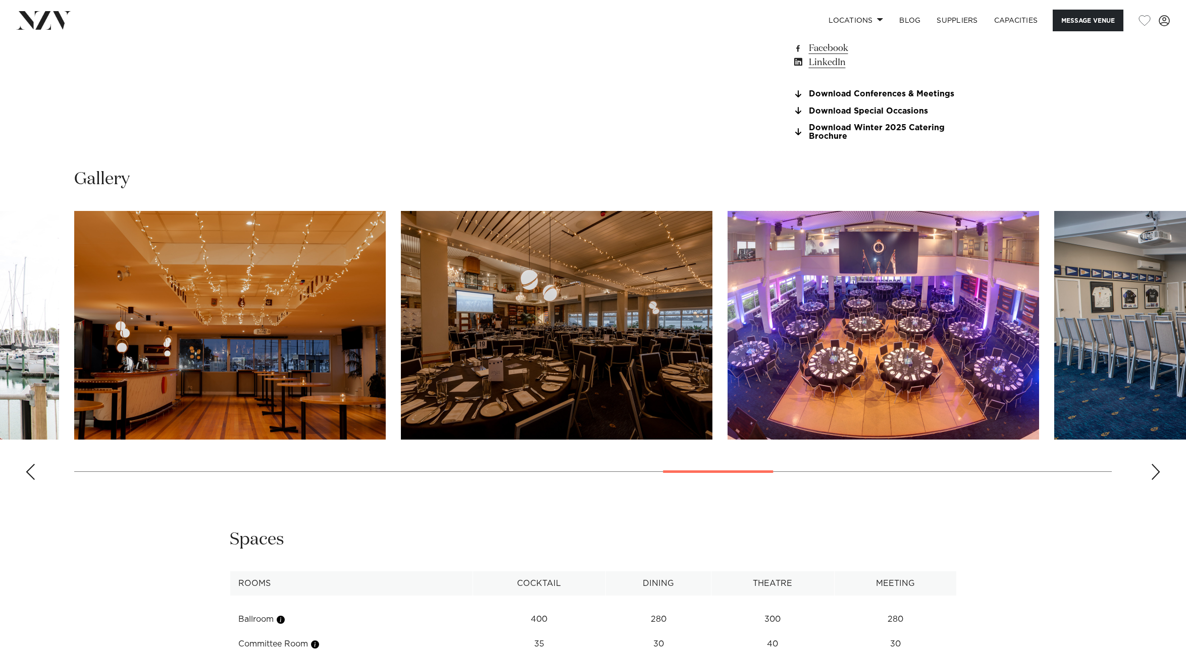
click at [1154, 478] on div "Next slide" at bounding box center [1156, 472] width 10 height 16
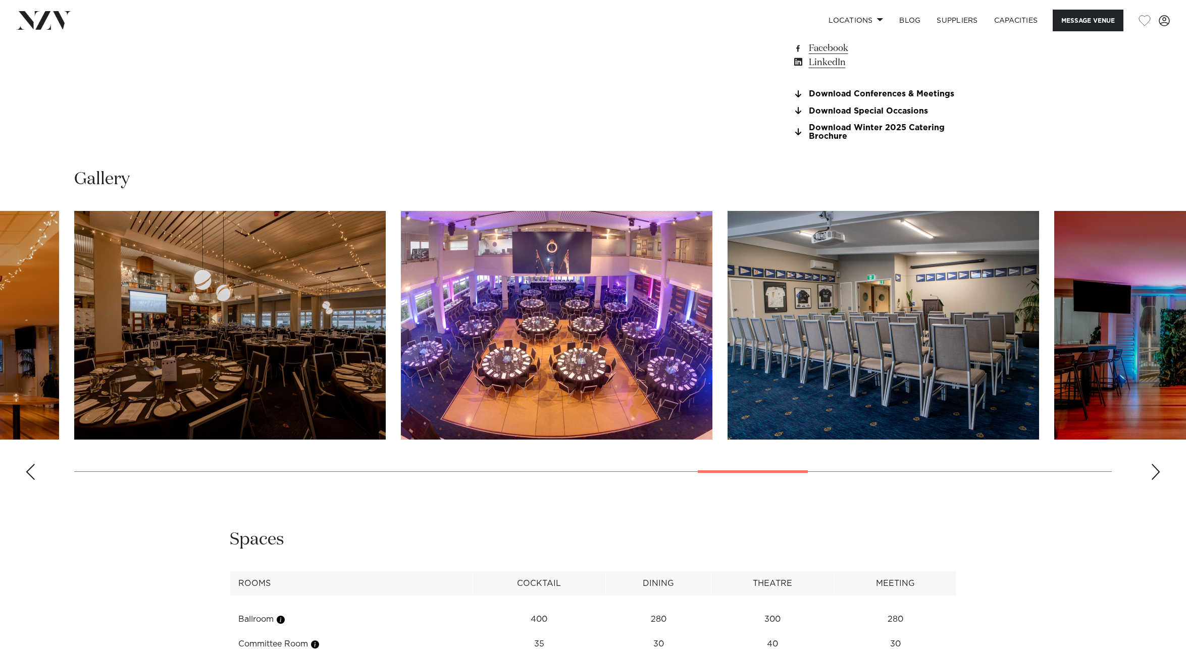
click at [1154, 478] on div "Next slide" at bounding box center [1156, 472] width 10 height 16
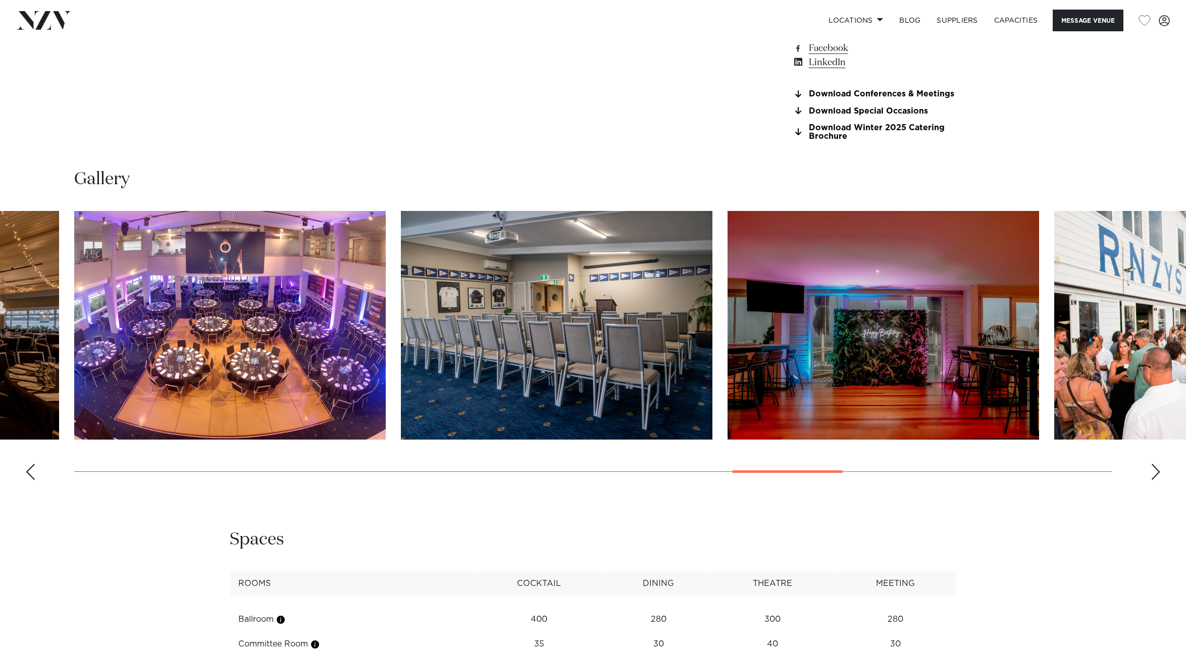
click at [1154, 478] on div "Next slide" at bounding box center [1156, 472] width 10 height 16
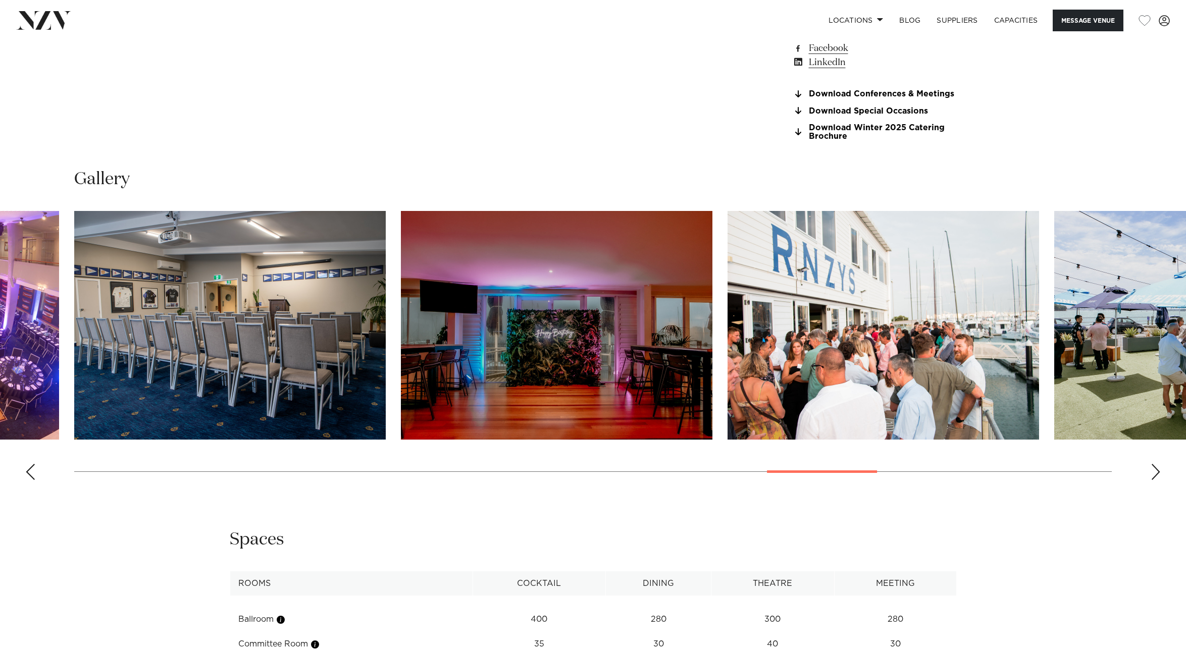
click at [1154, 478] on div "Next slide" at bounding box center [1156, 472] width 10 height 16
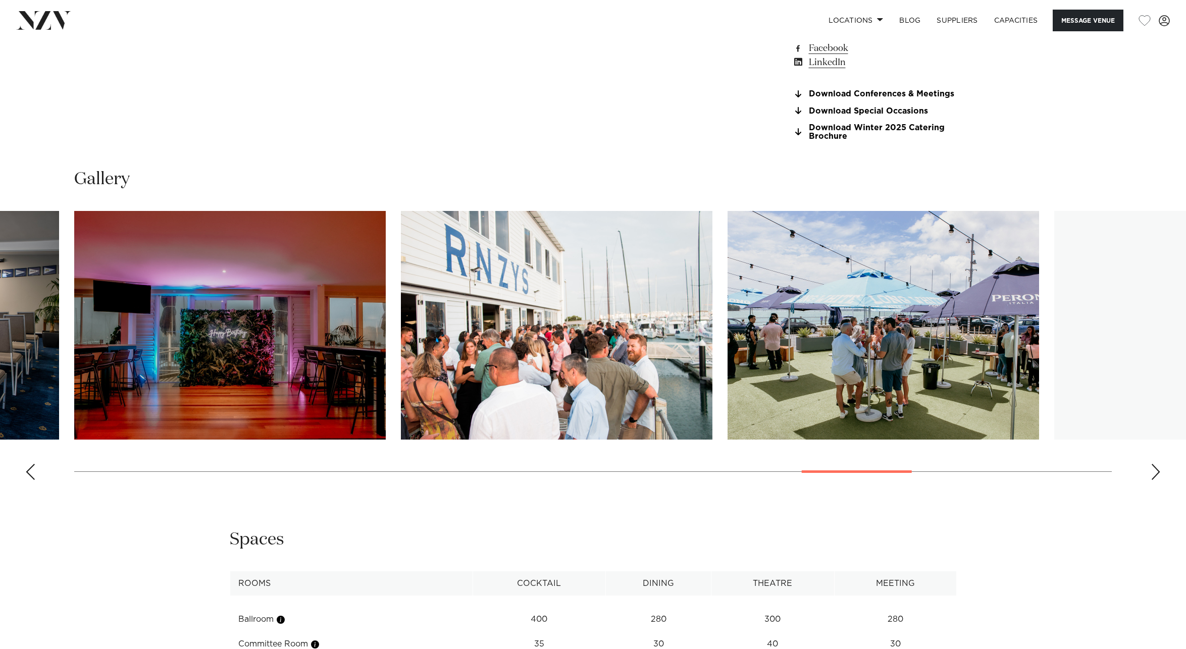
click at [1154, 478] on div "Next slide" at bounding box center [1156, 472] width 10 height 16
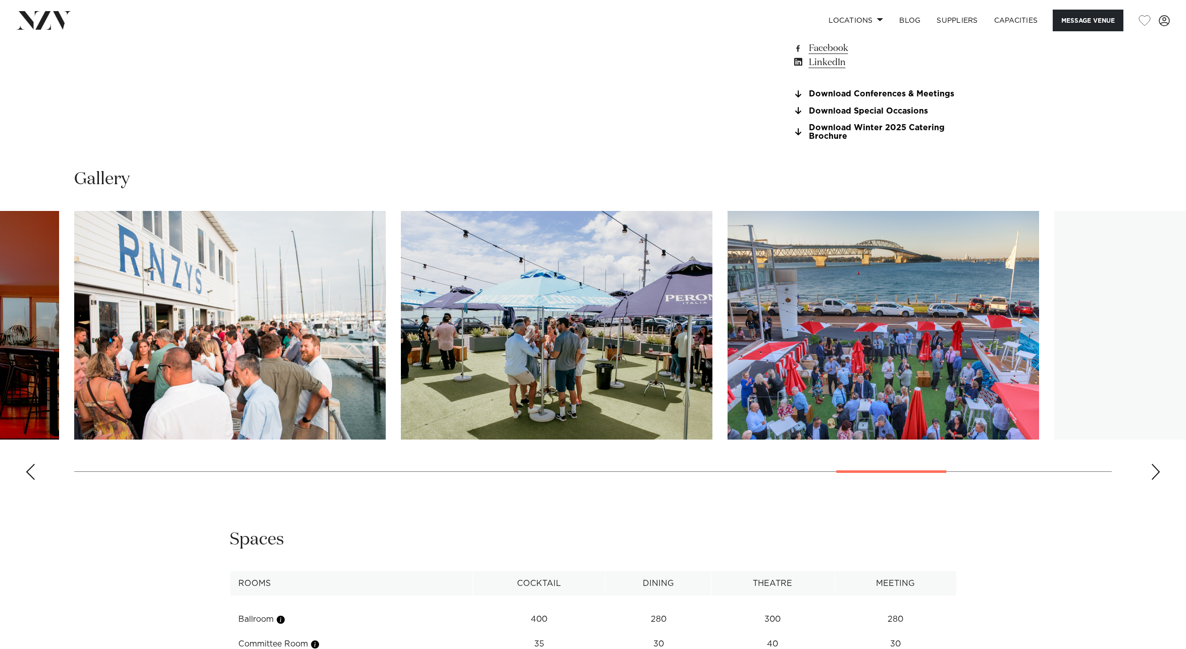
click at [1154, 478] on div "Next slide" at bounding box center [1156, 472] width 10 height 16
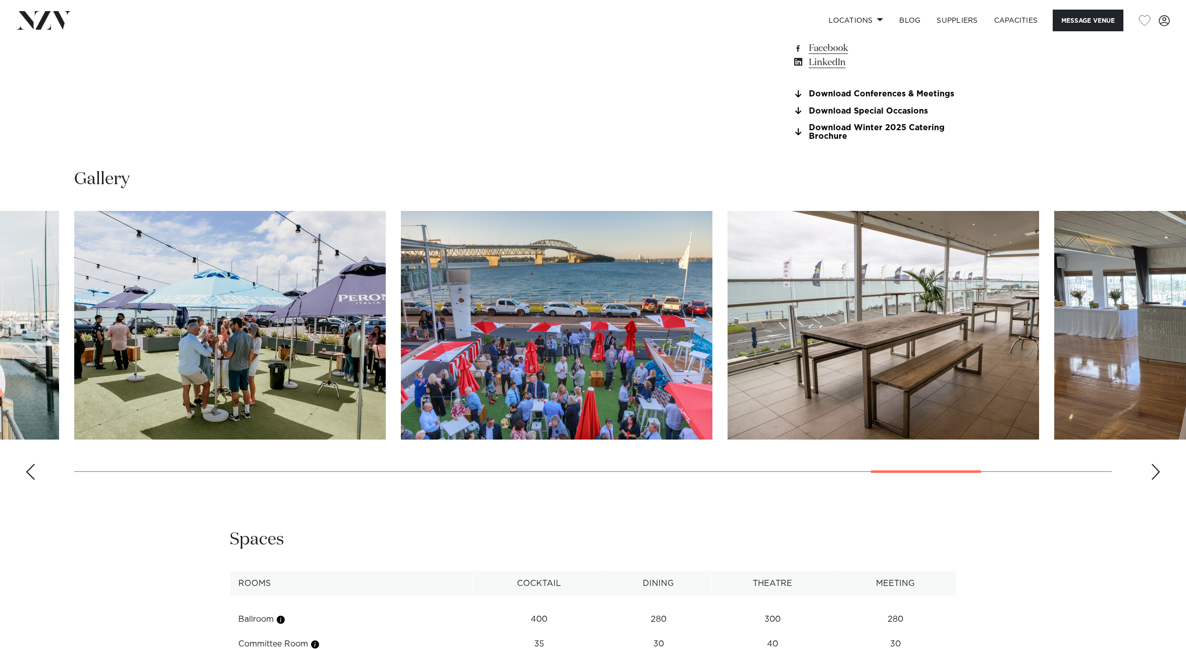
click at [1154, 478] on div "Next slide" at bounding box center [1156, 472] width 10 height 16
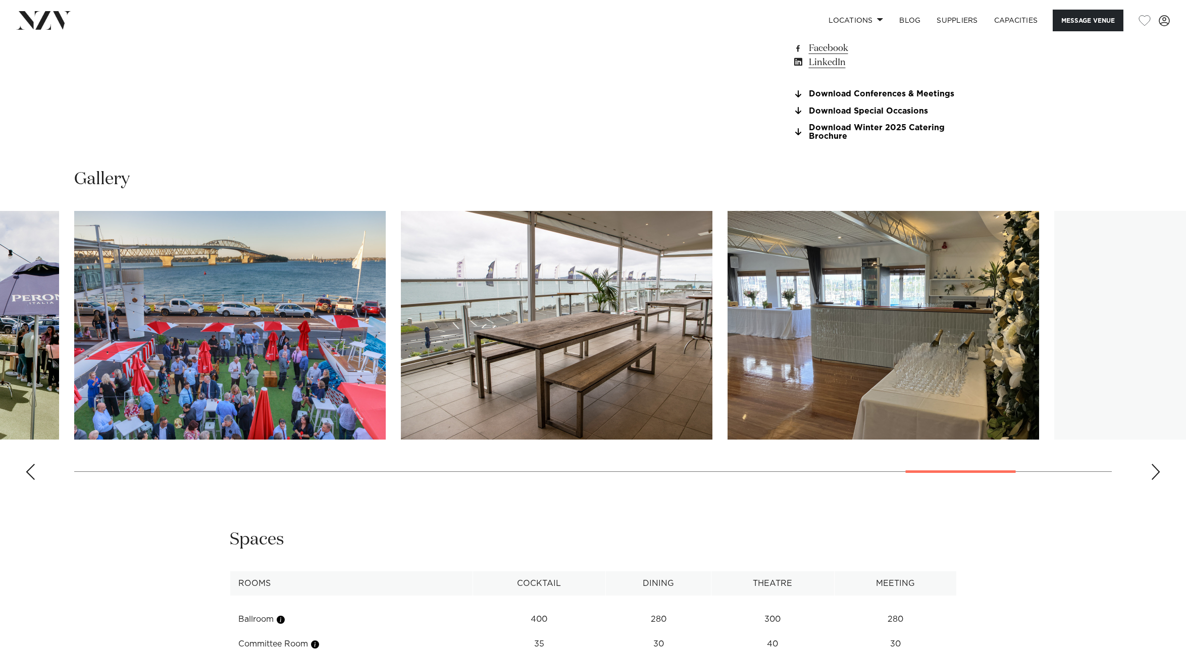
click at [1154, 478] on div "Next slide" at bounding box center [1156, 472] width 10 height 16
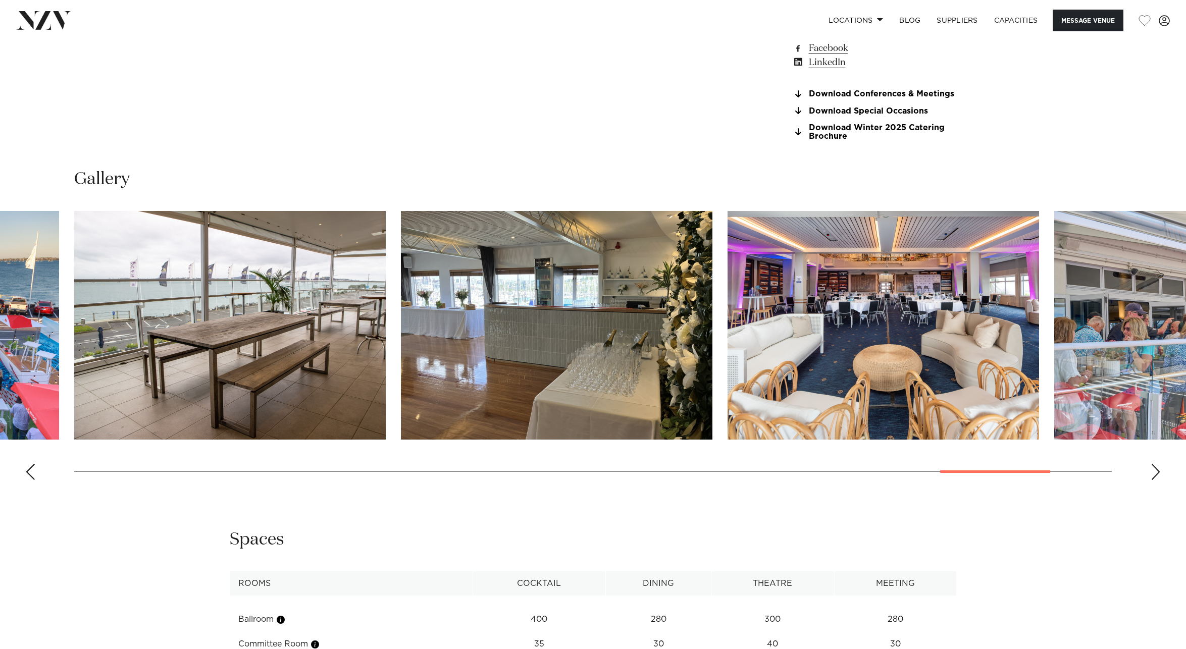
click at [1154, 478] on div "Next slide" at bounding box center [1156, 472] width 10 height 16
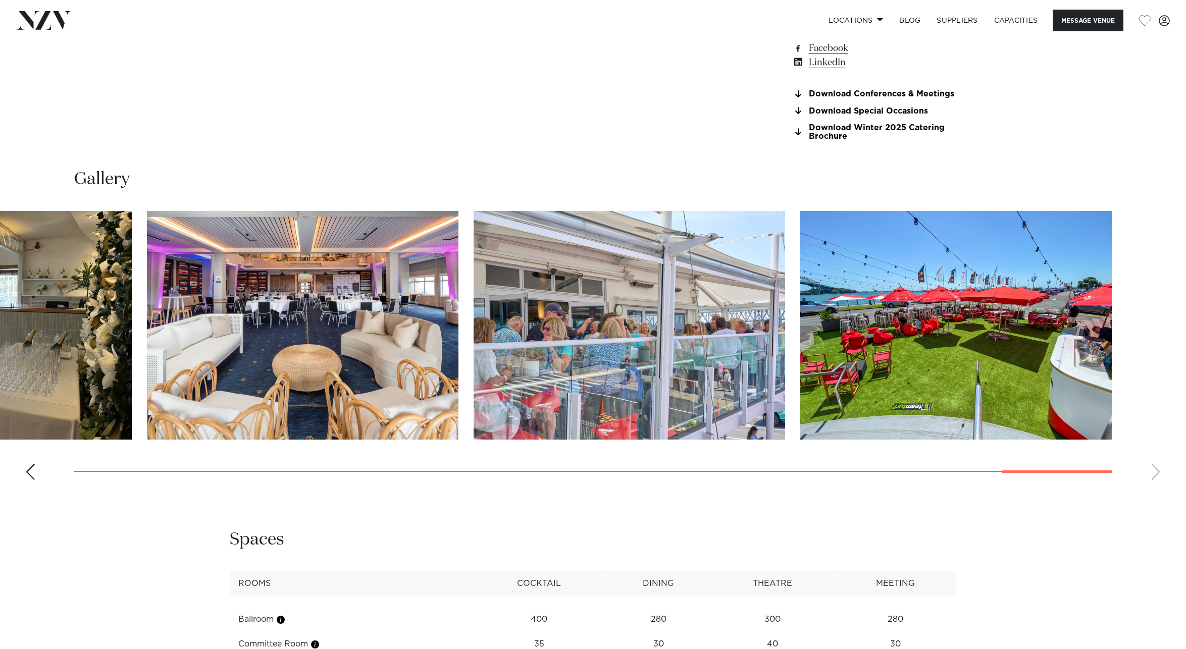
click at [1157, 446] on swiper-container at bounding box center [593, 349] width 1186 height 277
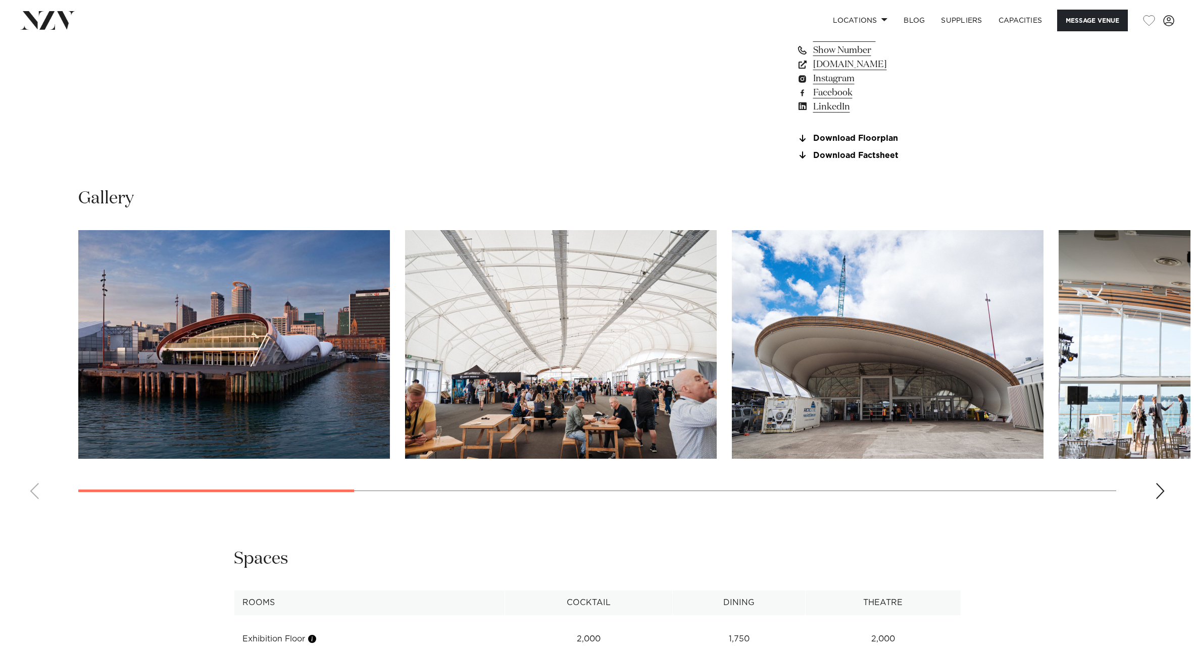
scroll to position [1009, 0]
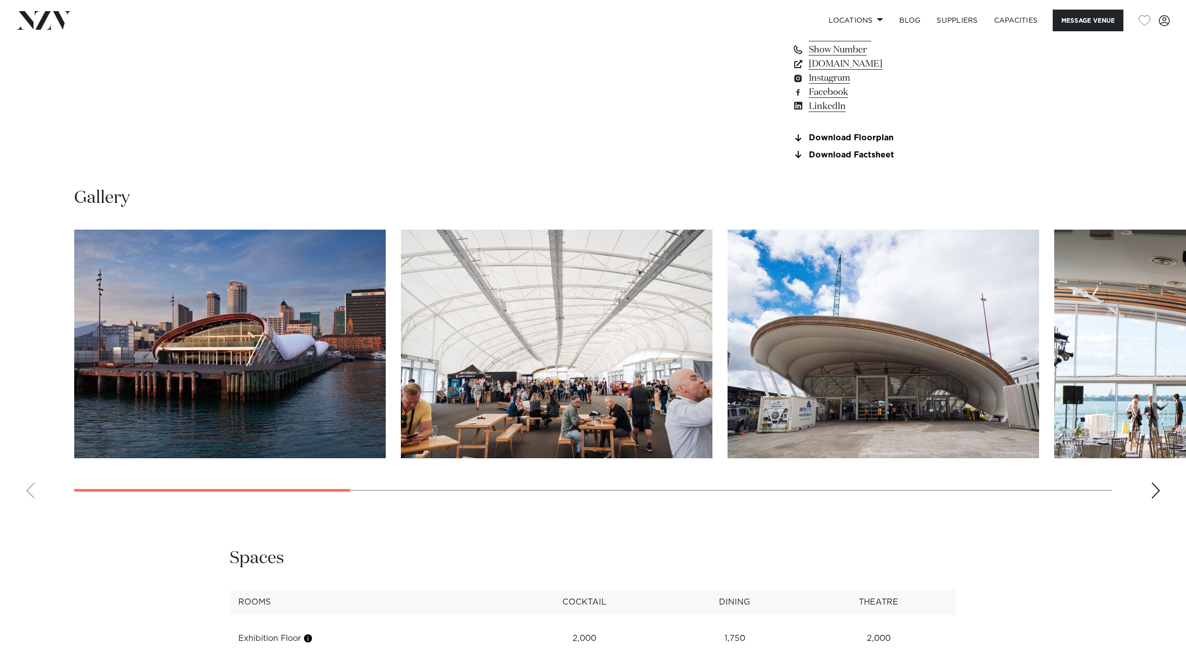
click at [1155, 490] on div "Next slide" at bounding box center [1156, 491] width 10 height 16
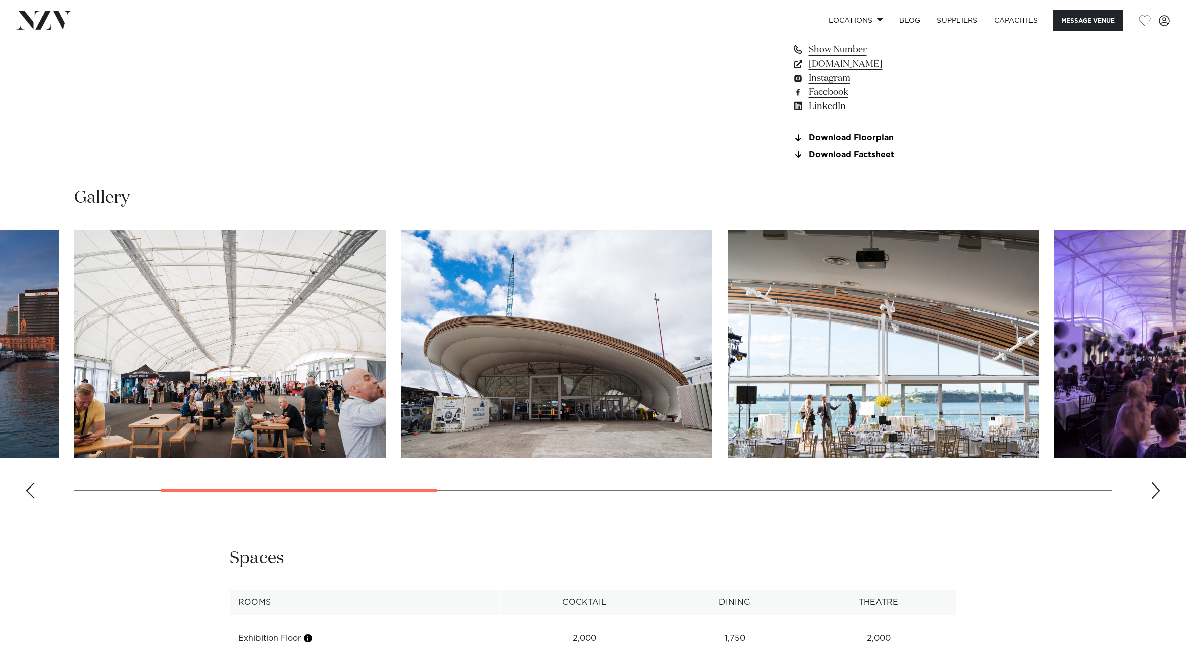
click at [1155, 490] on div "Next slide" at bounding box center [1156, 491] width 10 height 16
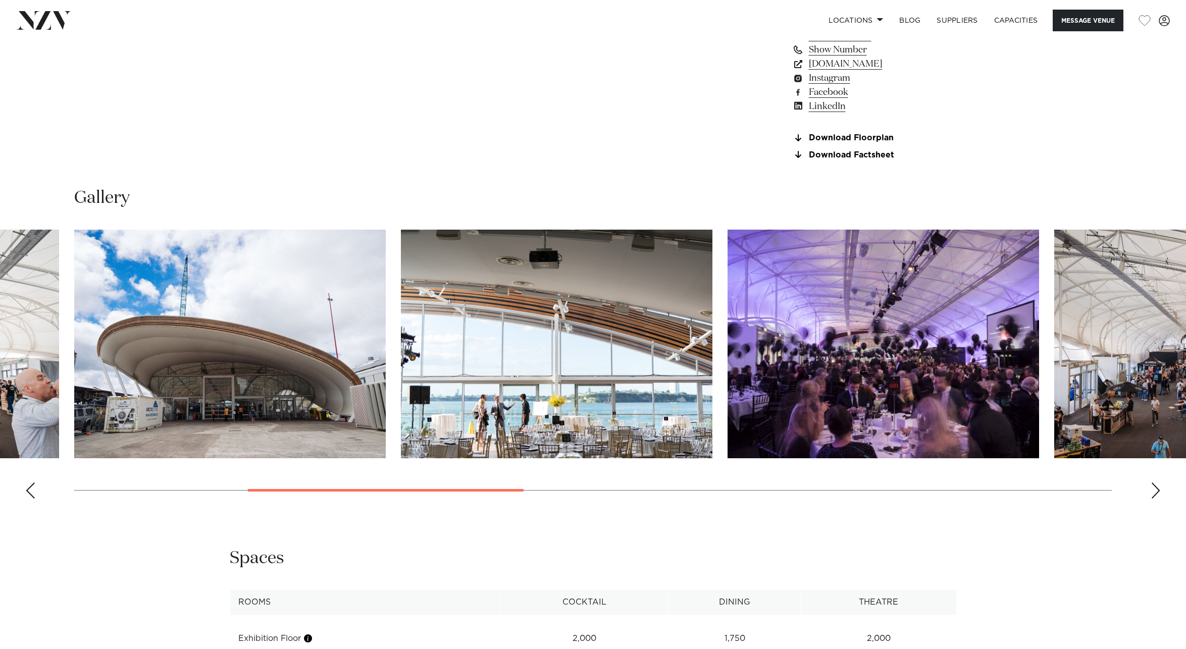
click at [1155, 489] on div "Next slide" at bounding box center [1156, 491] width 10 height 16
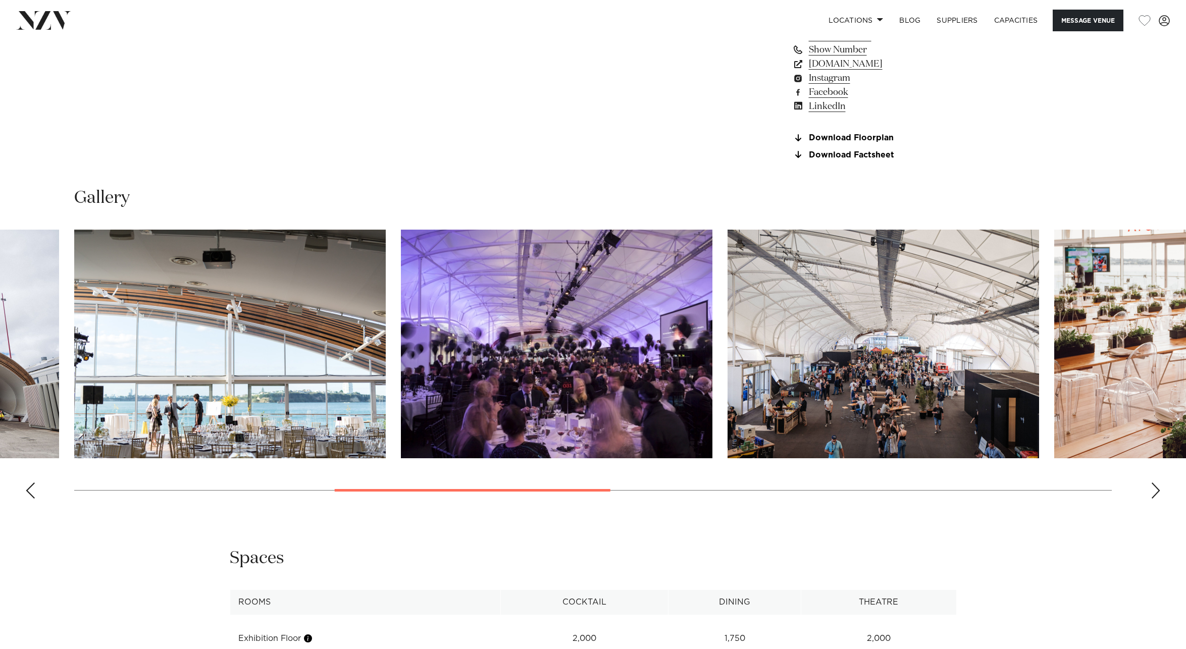
click at [1155, 489] on div "Next slide" at bounding box center [1156, 491] width 10 height 16
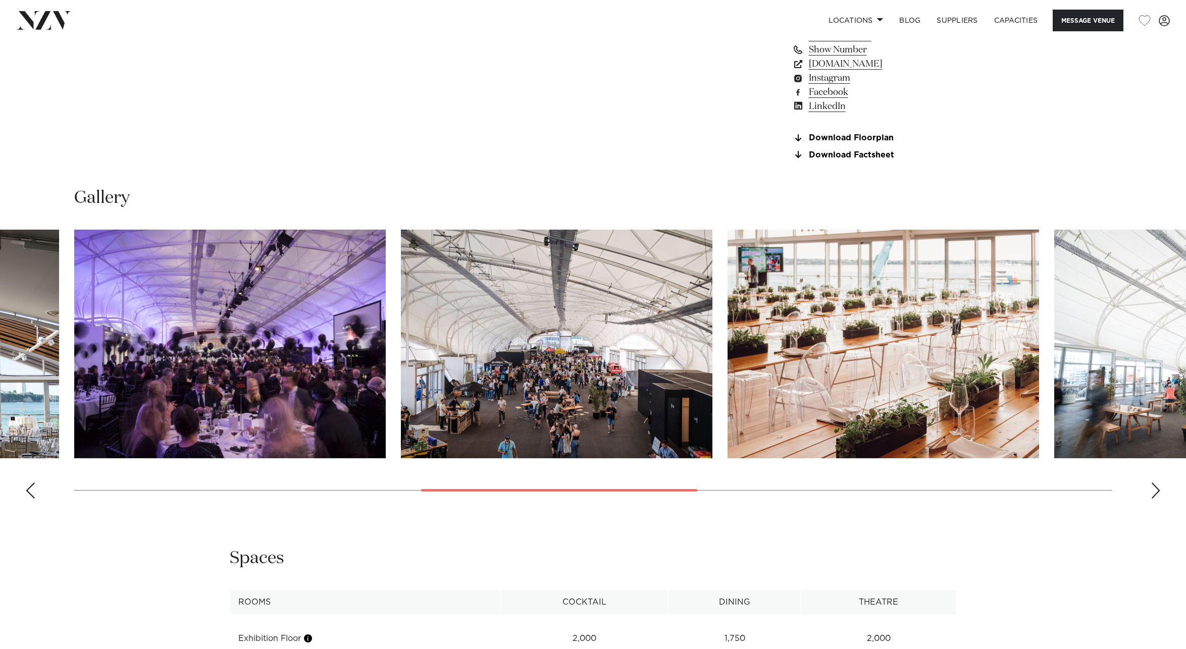
click at [1155, 489] on div "Next slide" at bounding box center [1156, 491] width 10 height 16
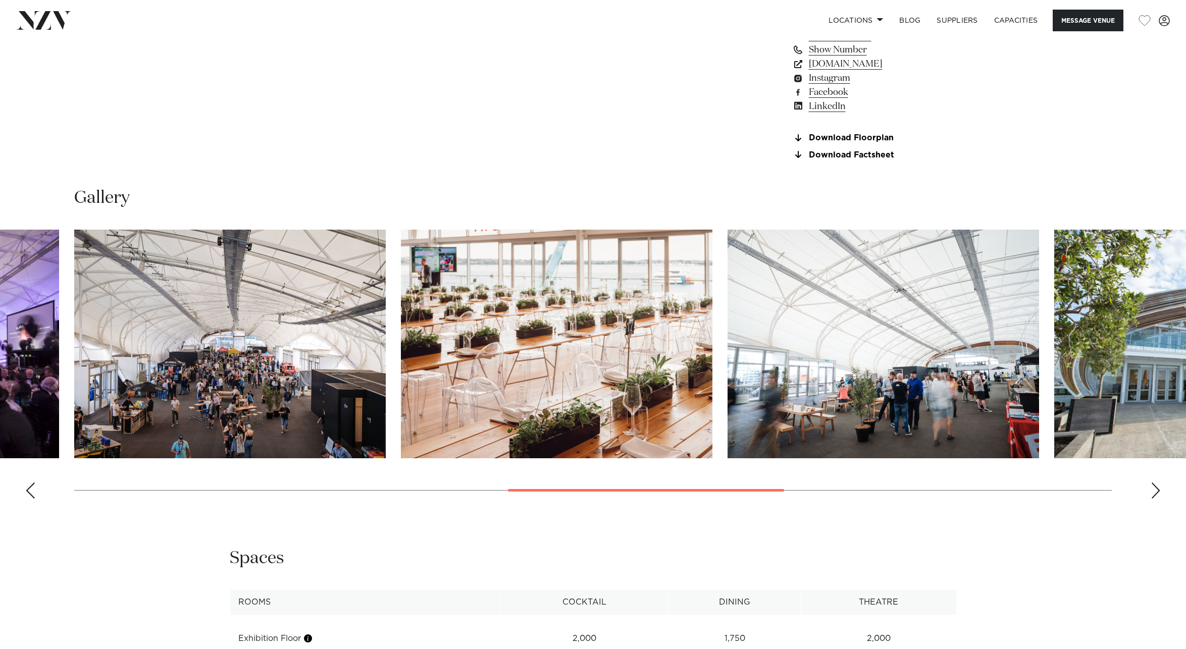
click at [1156, 489] on div "Next slide" at bounding box center [1156, 491] width 10 height 16
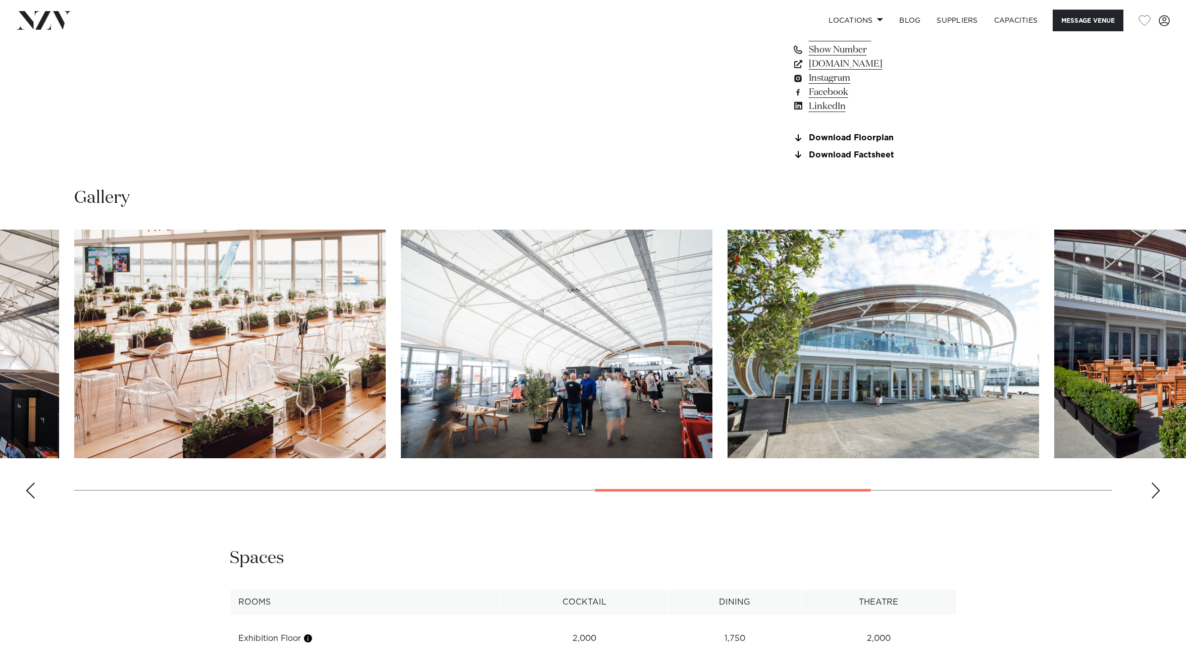
click at [1156, 489] on div "Next slide" at bounding box center [1156, 491] width 10 height 16
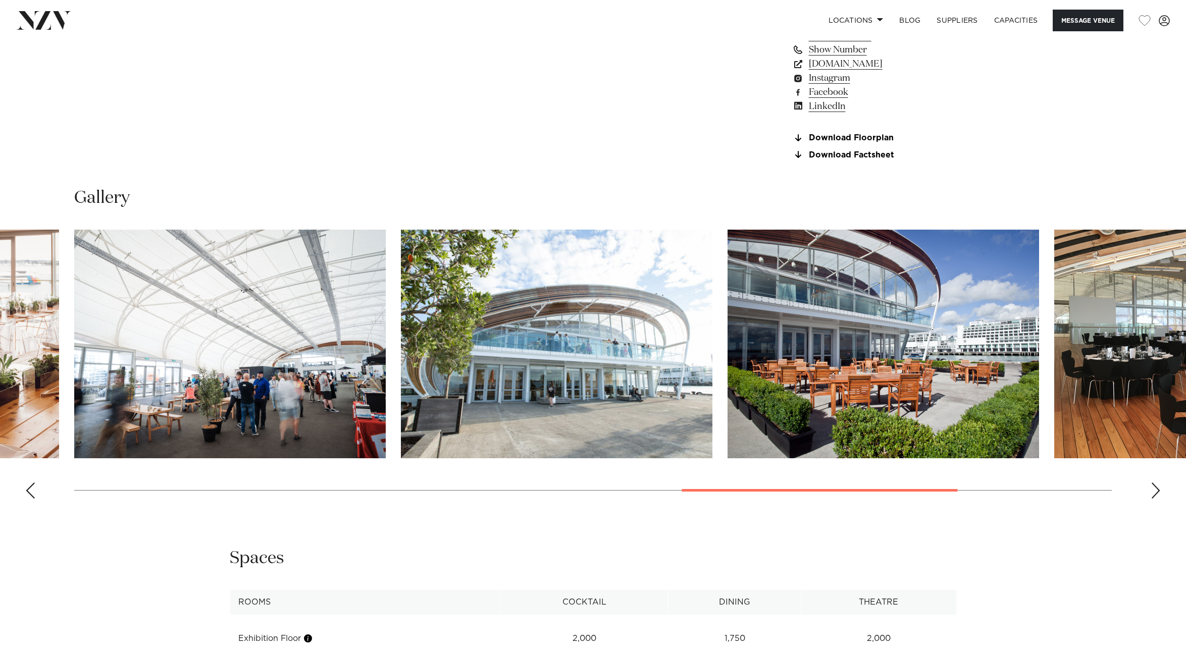
click at [1156, 489] on div "Next slide" at bounding box center [1156, 491] width 10 height 16
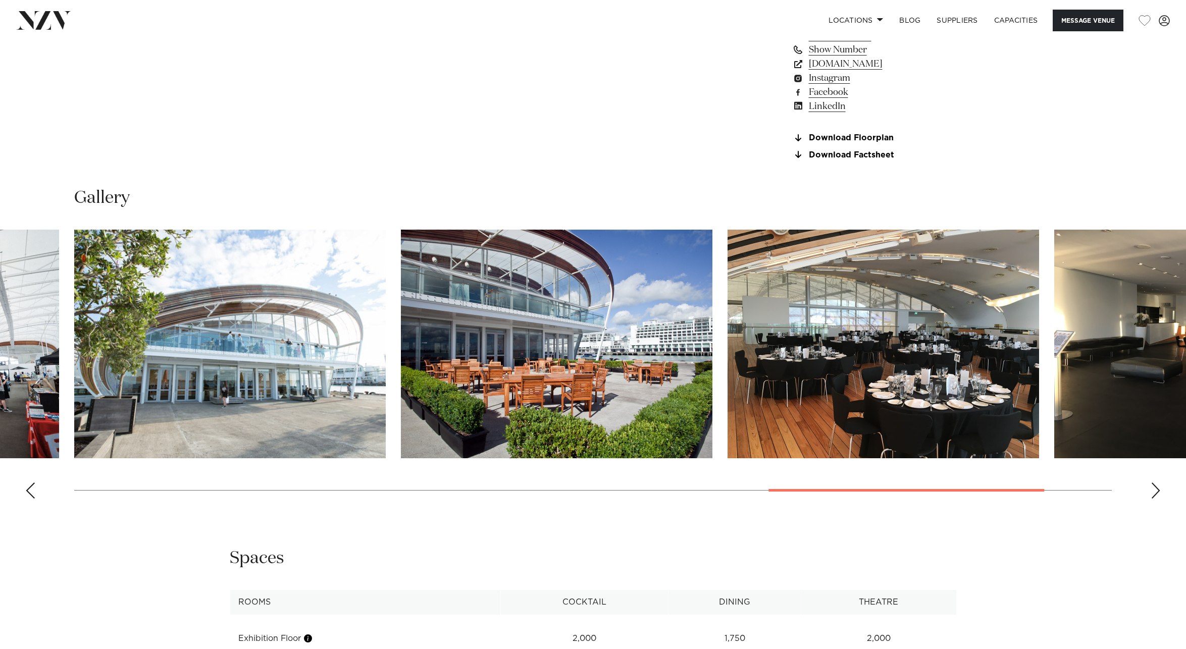
click at [1156, 489] on div "Next slide" at bounding box center [1156, 491] width 10 height 16
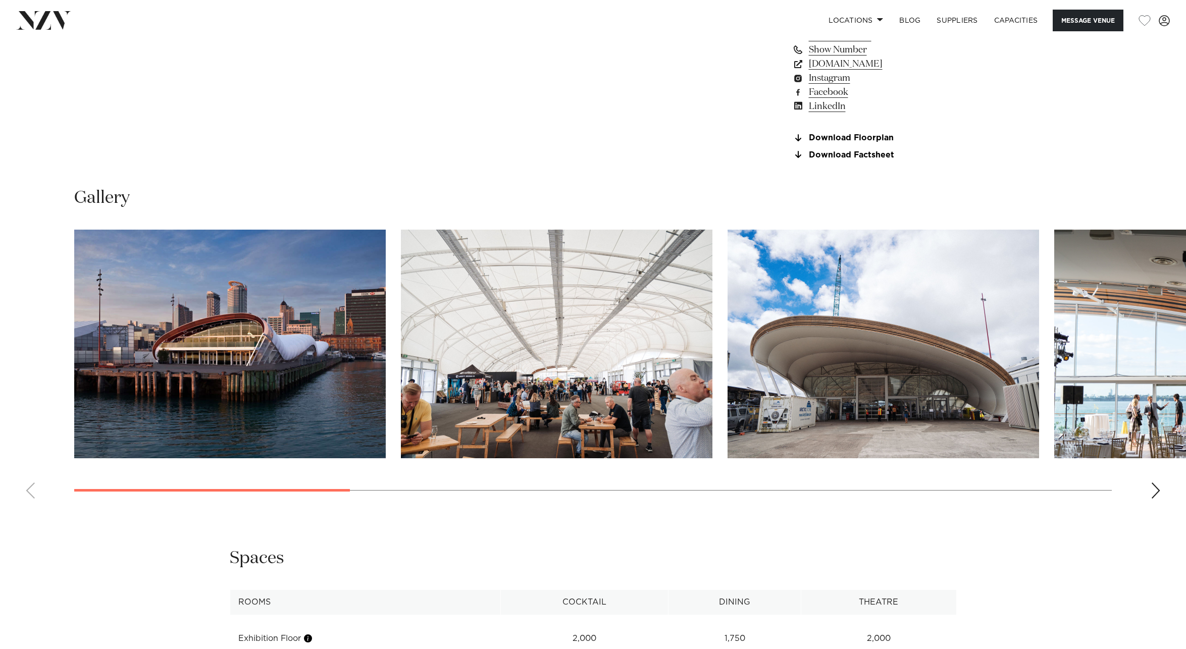
click at [194, 481] on swiper-container at bounding box center [593, 368] width 1186 height 277
click at [206, 383] on img "1 / 12" at bounding box center [230, 344] width 312 height 229
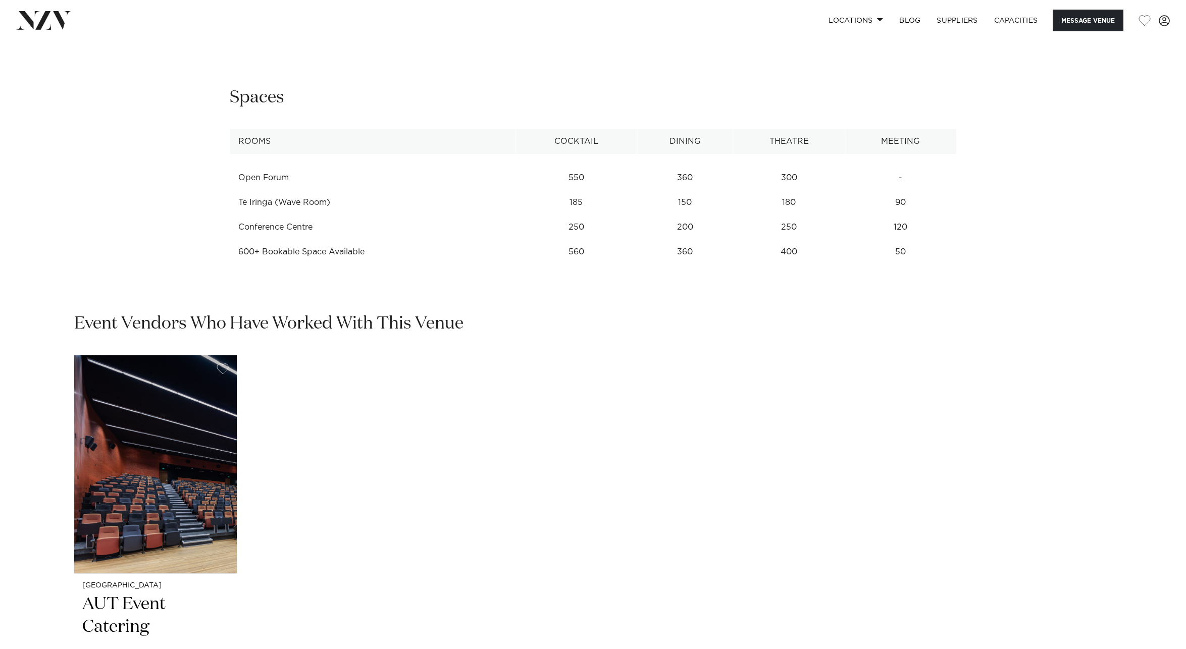
scroll to position [1672, 0]
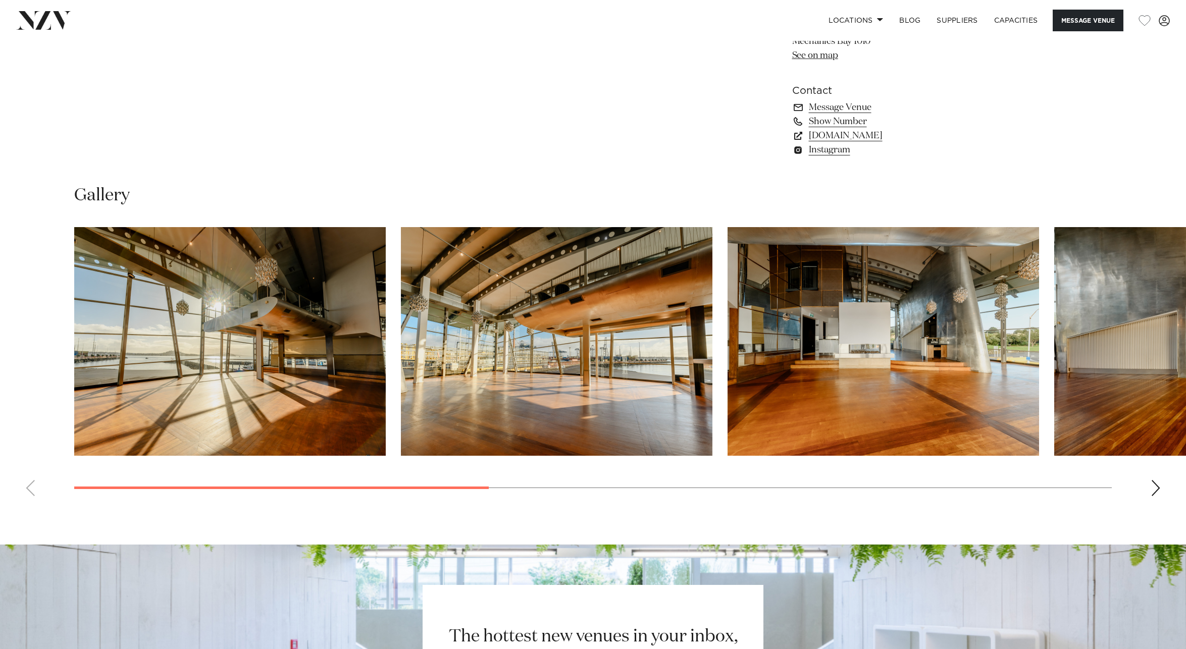
scroll to position [1181, 0]
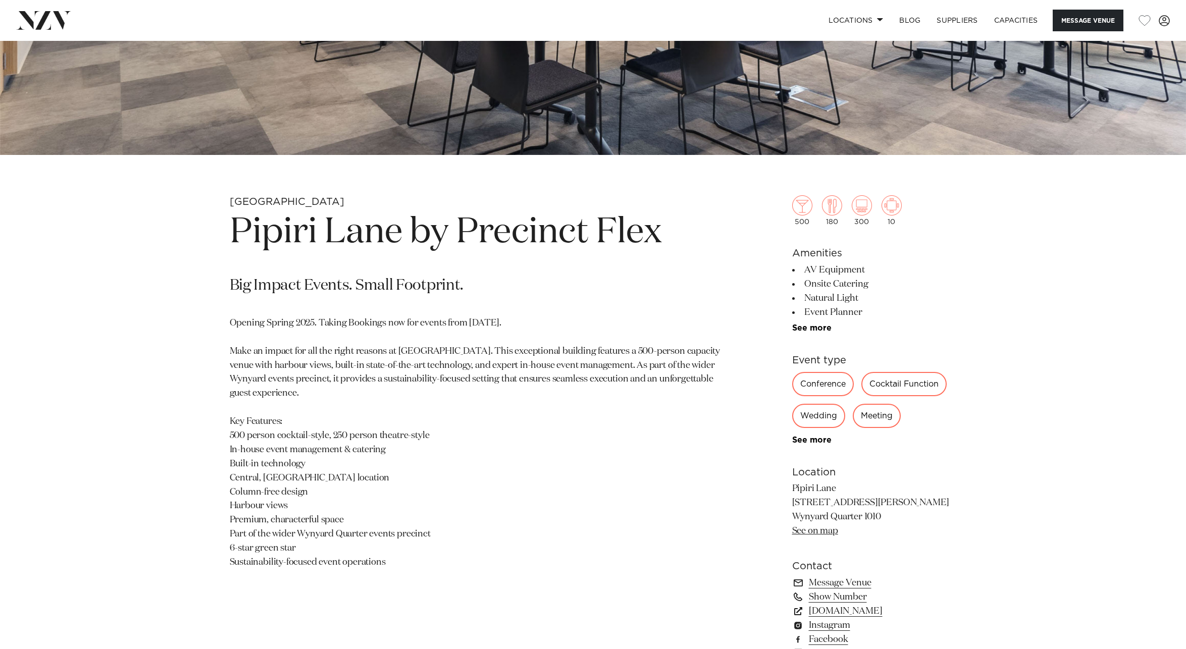
scroll to position [445, 0]
